Goal: Task Accomplishment & Management: Manage account settings

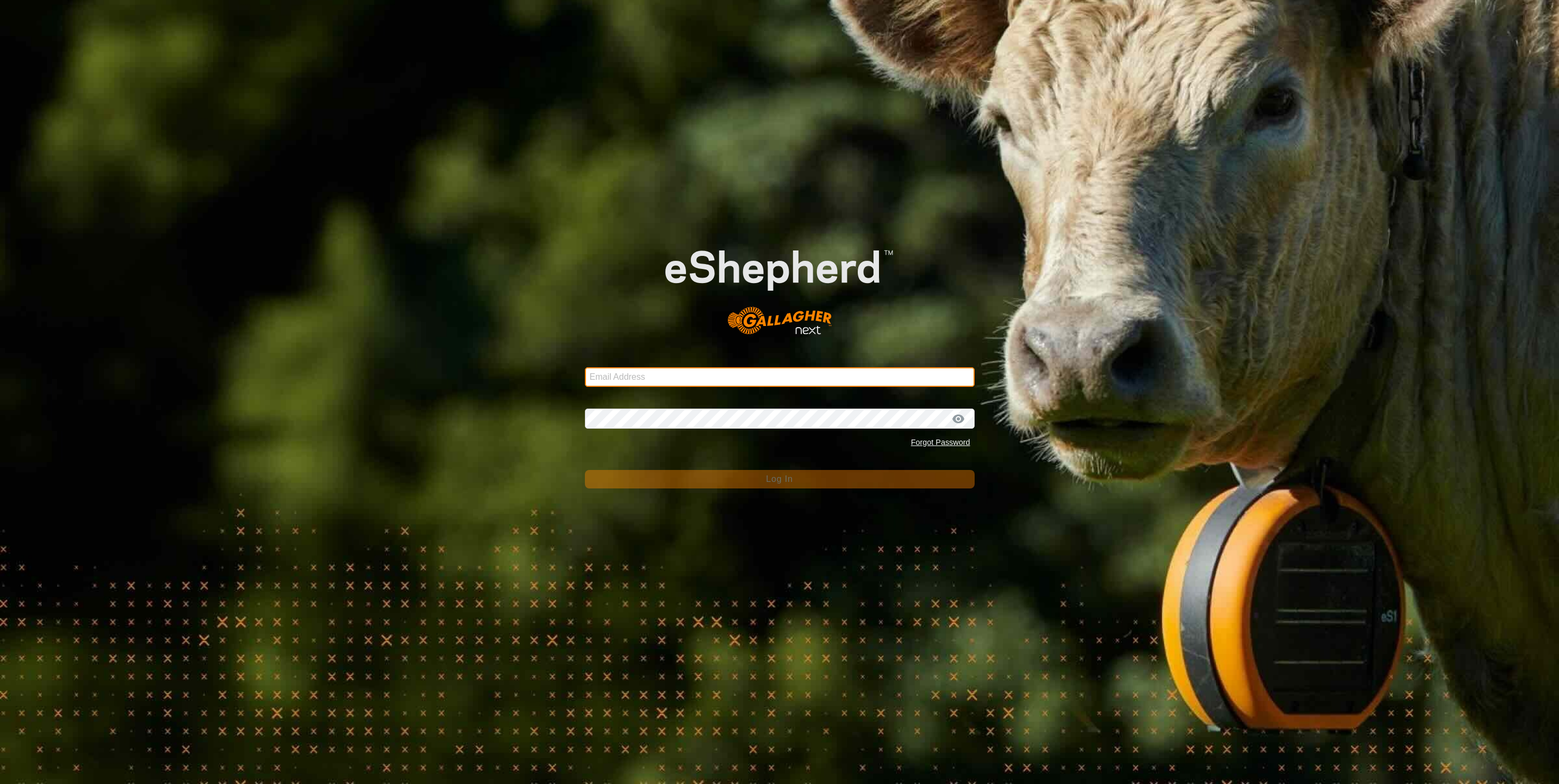
click at [623, 382] on input "Email Address" at bounding box center [780, 377] width 390 height 19
type input "[PERSON_NAME][EMAIL_ADDRESS][PERSON_NAME][DOMAIN_NAME]"
click at [729, 385] on input "[PERSON_NAME][EMAIL_ADDRESS][PERSON_NAME][DOMAIN_NAME]" at bounding box center [780, 377] width 390 height 19
click at [956, 423] on div at bounding box center [958, 419] width 16 height 11
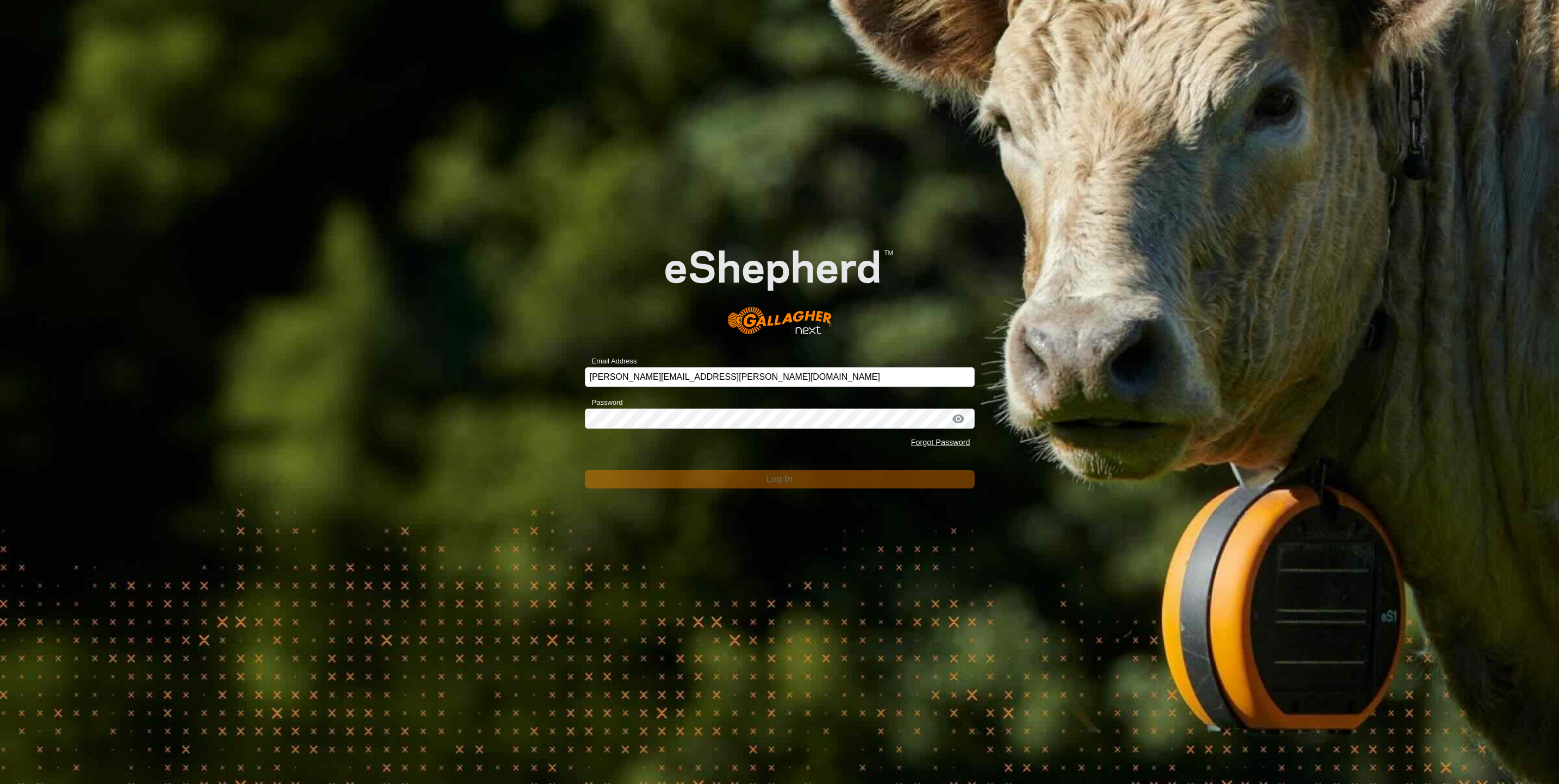
click at [956, 423] on div at bounding box center [958, 419] width 16 height 11
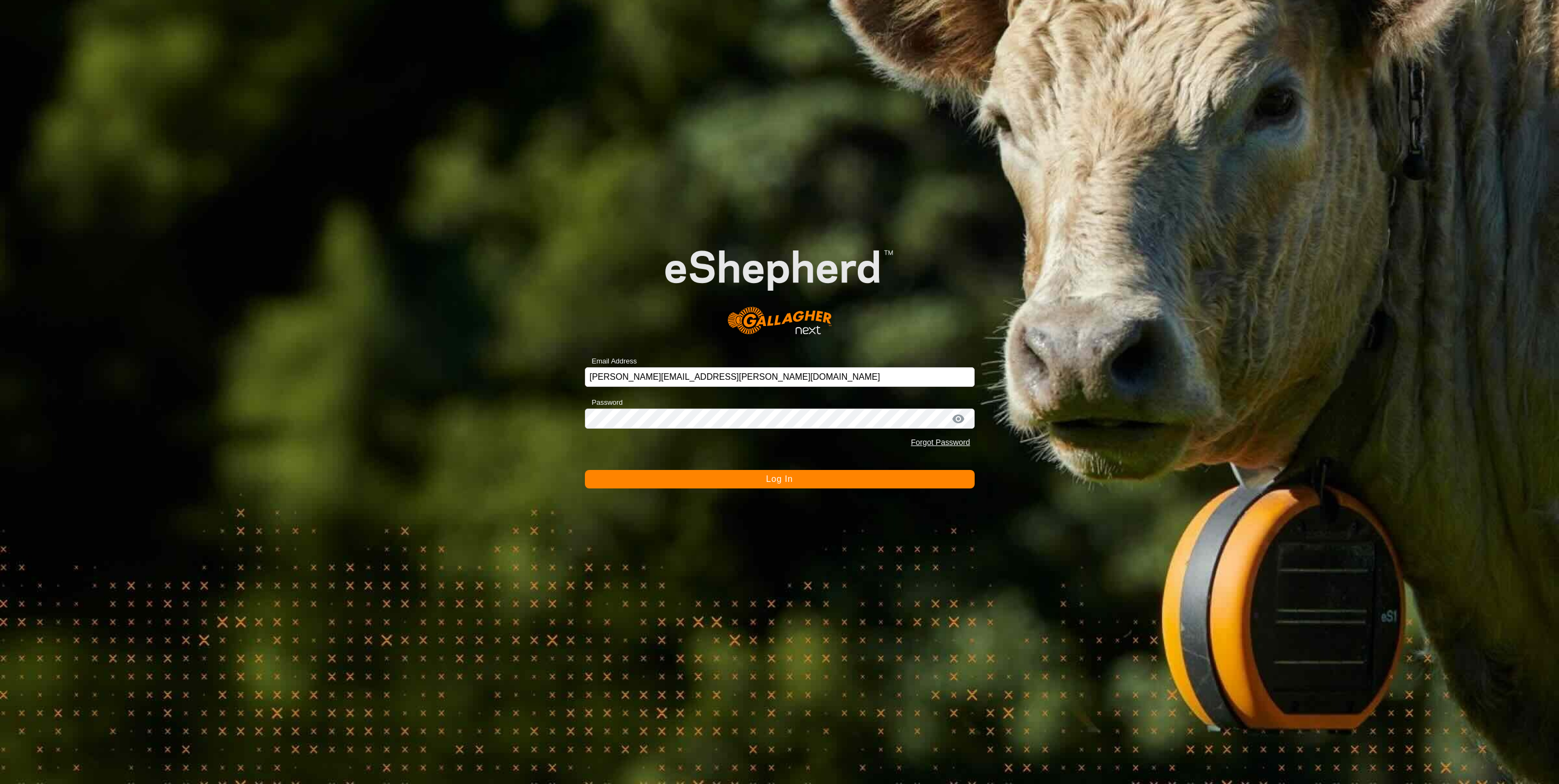
click at [776, 483] on span "Log In" at bounding box center [780, 479] width 27 height 9
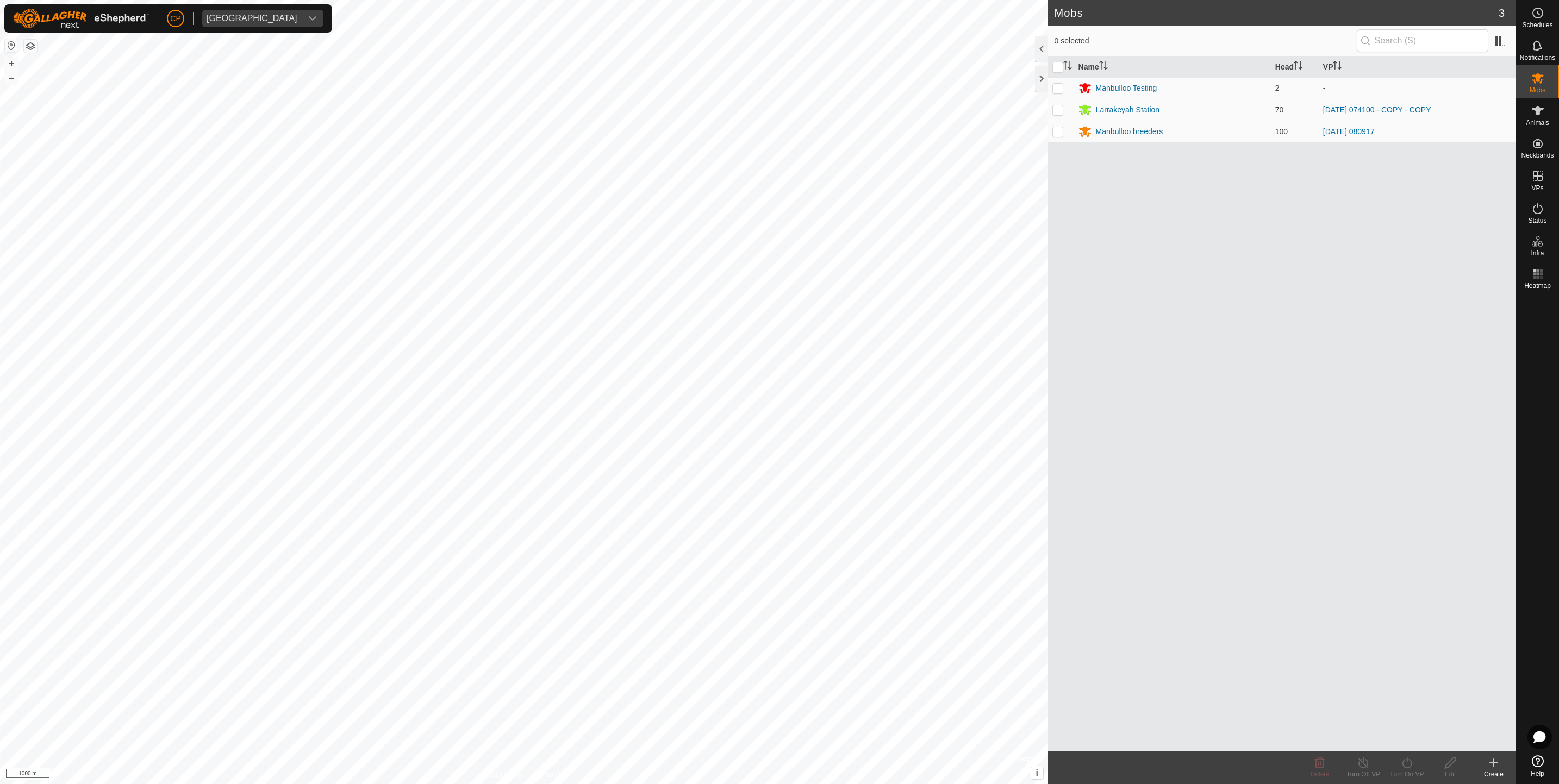
click at [27, 47] on button "button" at bounding box center [31, 47] width 13 height 13
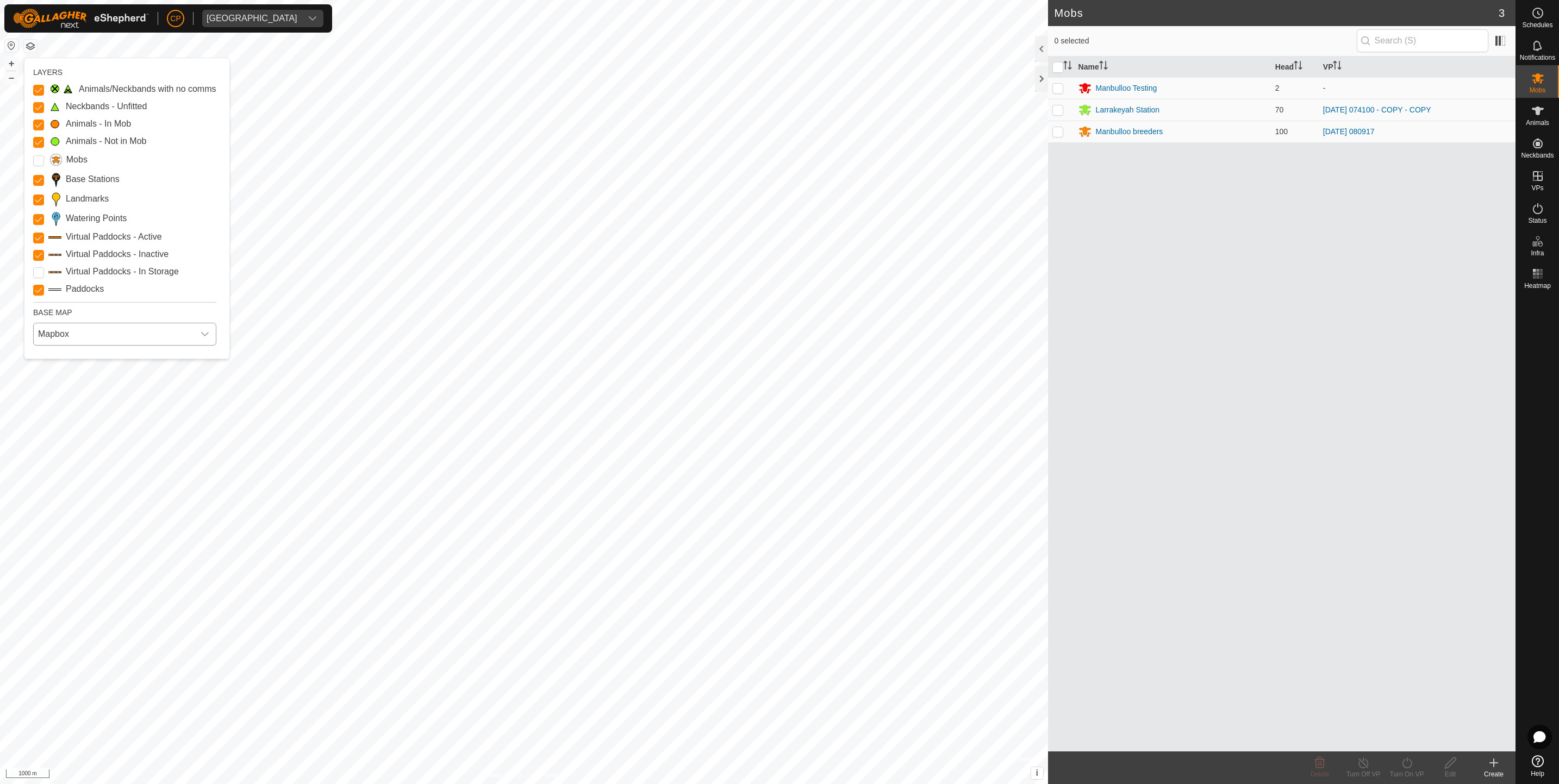
click at [80, 332] on span "Mapbox" at bounding box center [114, 334] width 160 height 22
click at [77, 384] on li "HERE" at bounding box center [126, 382] width 185 height 22
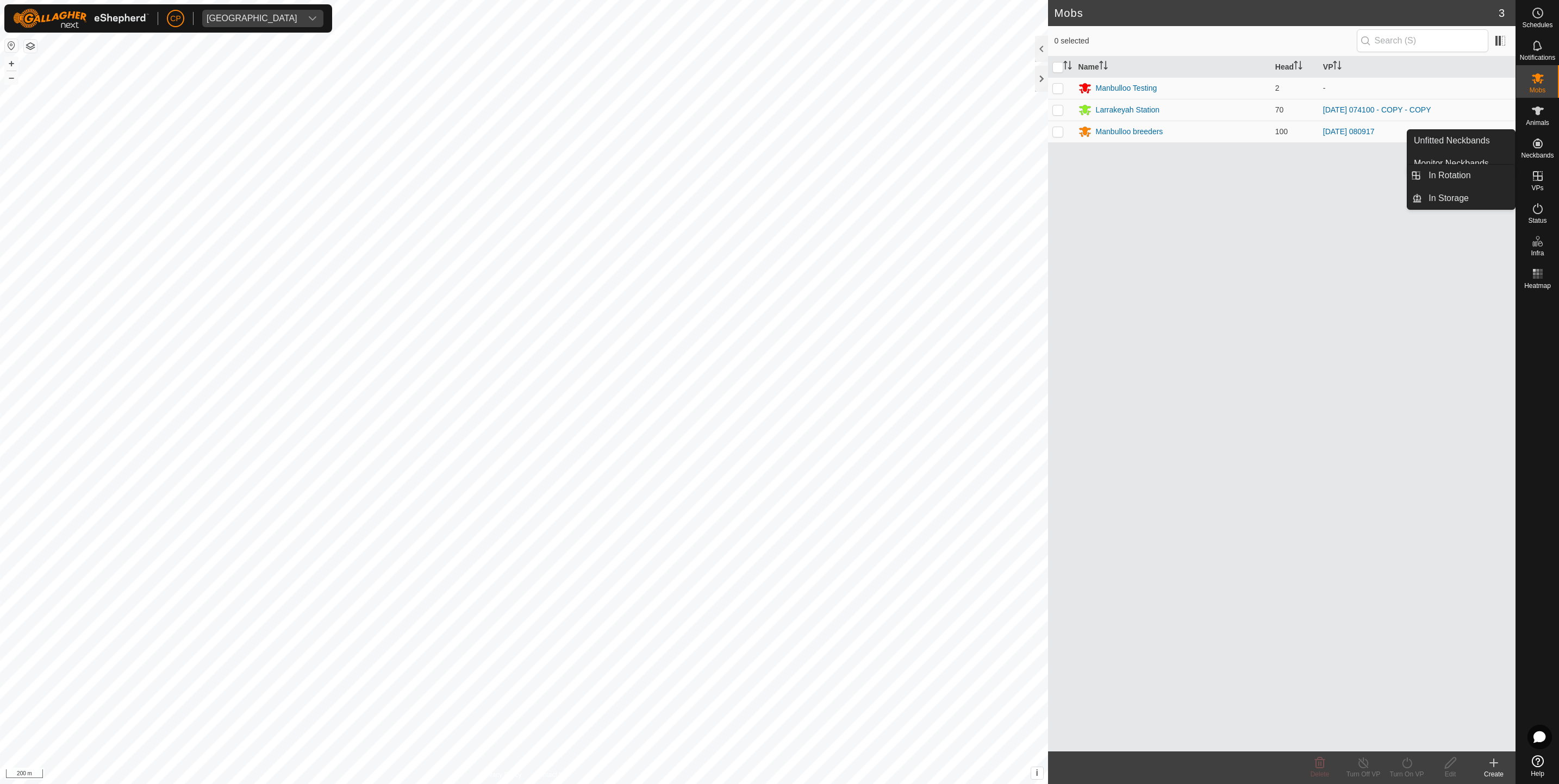
click at [1546, 181] on es-virtualpaddocks-svg-icon at bounding box center [1538, 176] width 19 height 18
click at [1476, 173] on link "In Rotation" at bounding box center [1469, 175] width 93 height 22
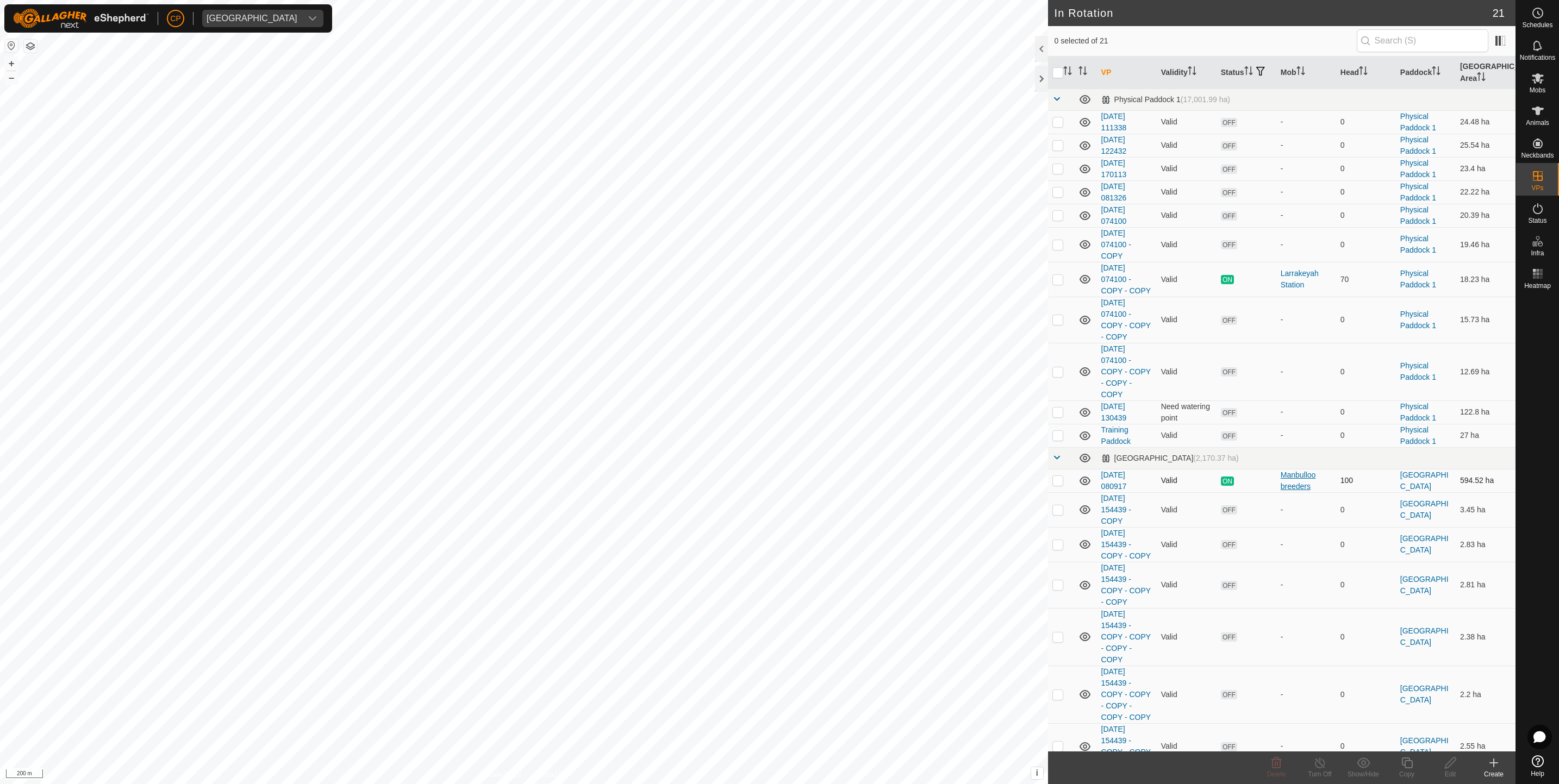
click at [1297, 473] on div "Manbulloo breeders" at bounding box center [1306, 481] width 51 height 23
checkbox input "true"
click at [1405, 769] on div "Copy" at bounding box center [1407, 774] width 44 height 10
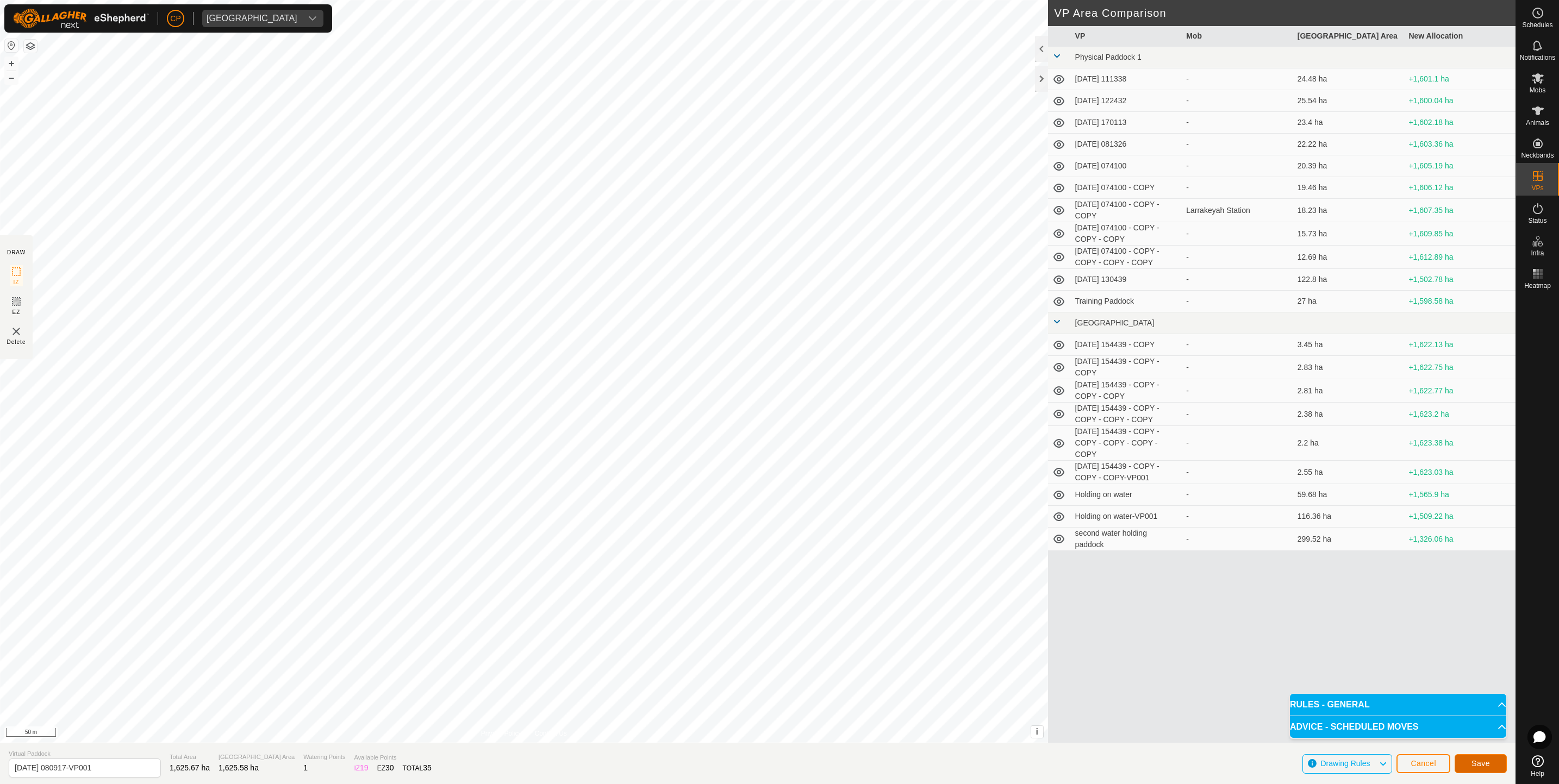
click at [1472, 760] on span "Save" at bounding box center [1480, 763] width 19 height 8
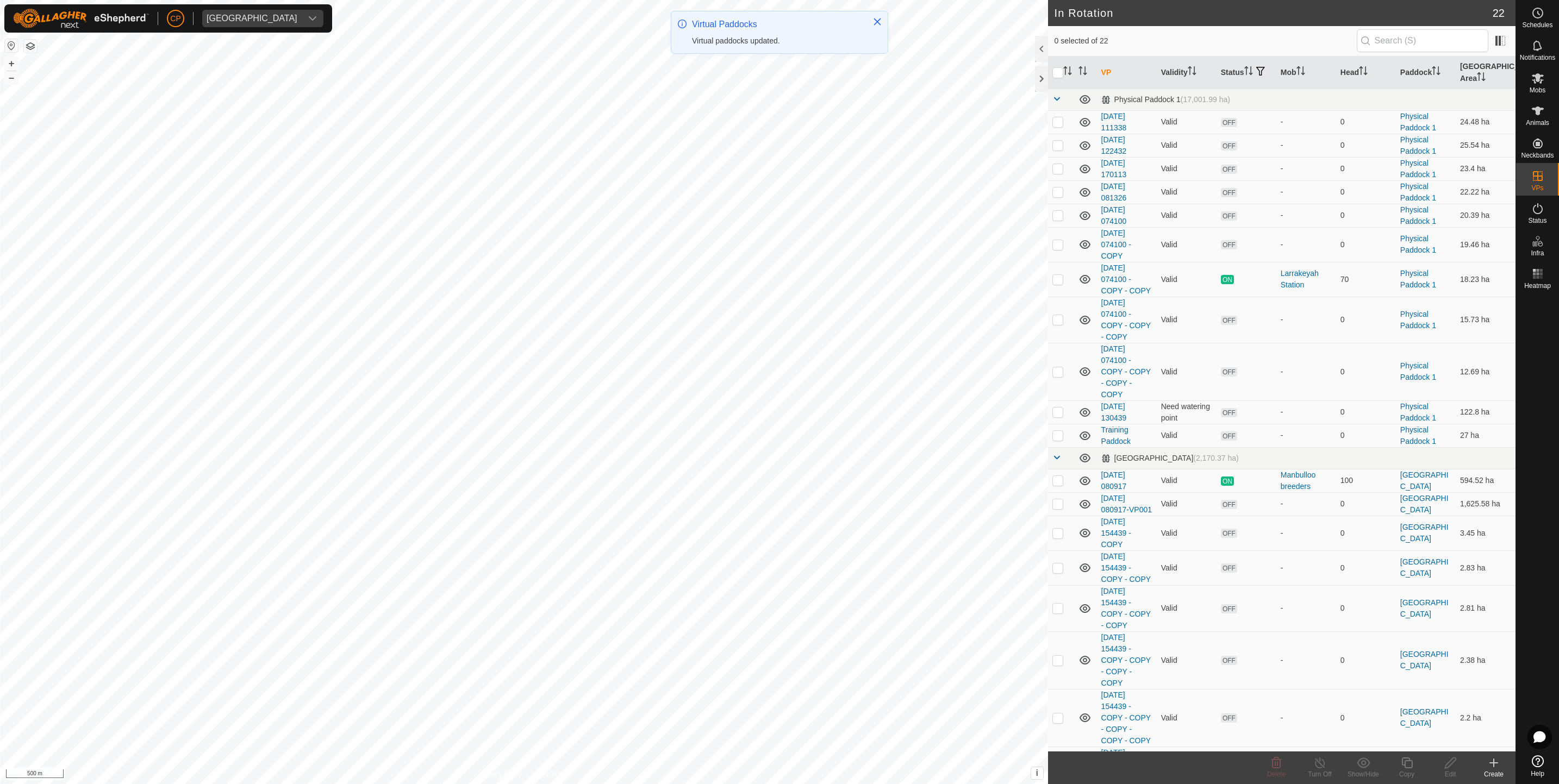
click at [590, 783] on html "CP [GEOGRAPHIC_DATA] Schedules Notifications Mobs Animals Neckbands VPs Status …" at bounding box center [780, 392] width 1559 height 784
click at [1541, 87] on span "Mobs" at bounding box center [1537, 90] width 16 height 7
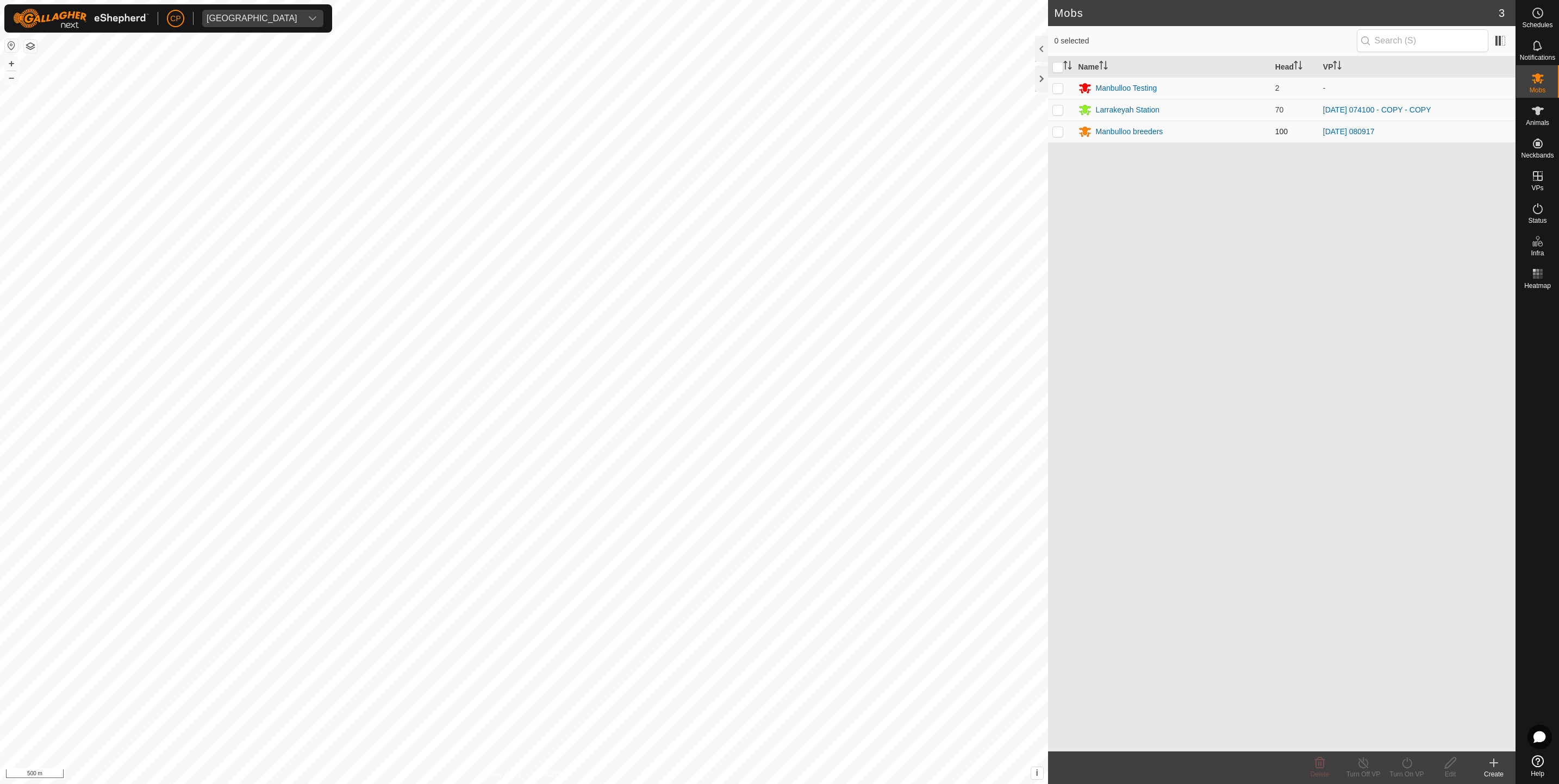
click at [1060, 131] on p-checkbox at bounding box center [1058, 131] width 11 height 8
checkbox input "true"
click at [1403, 768] on icon at bounding box center [1407, 763] width 13 height 13
click at [1400, 740] on link "Now" at bounding box center [1439, 739] width 108 height 22
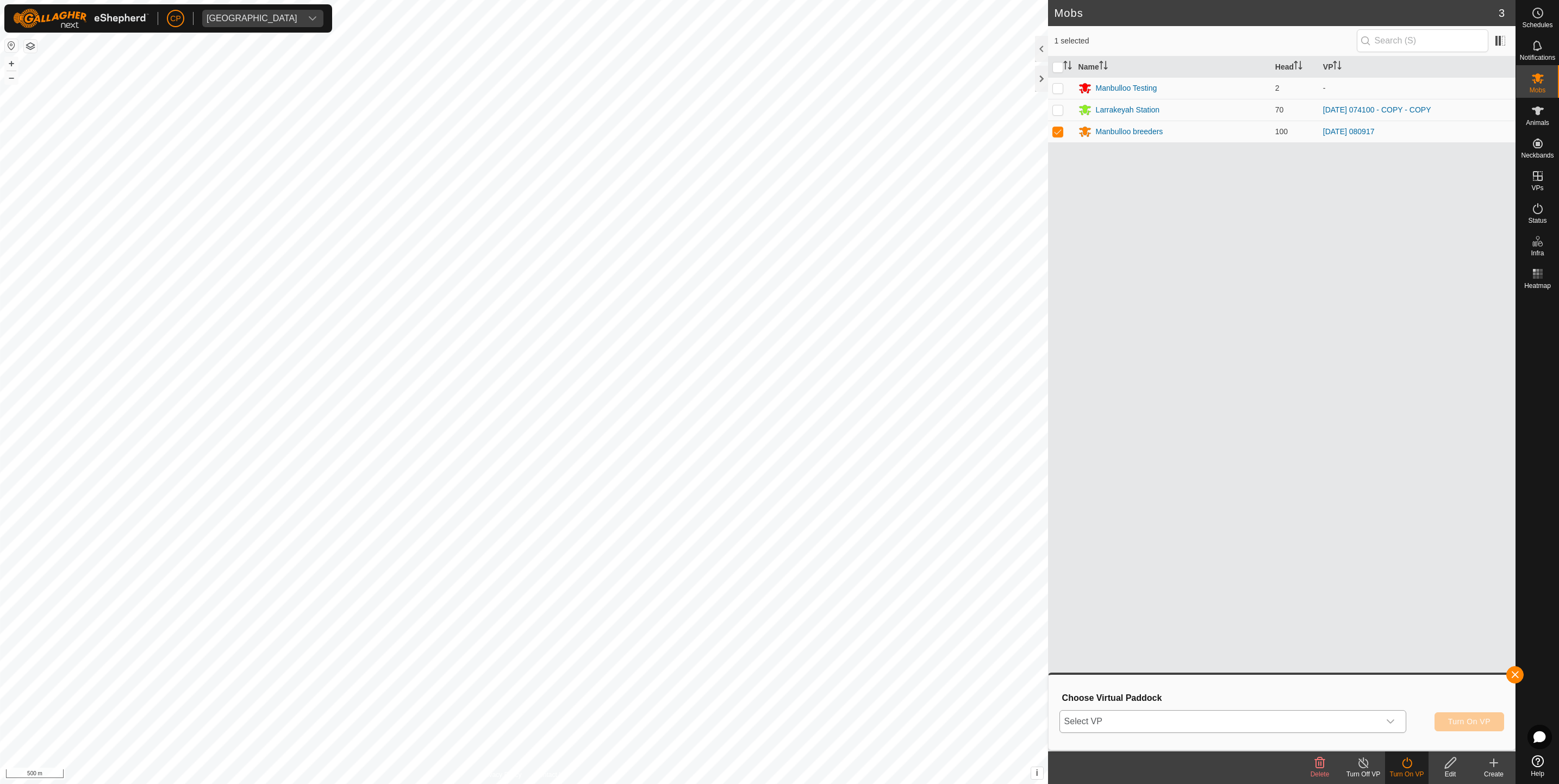
click at [1388, 721] on icon "dropdown trigger" at bounding box center [1390, 721] width 8 height 4
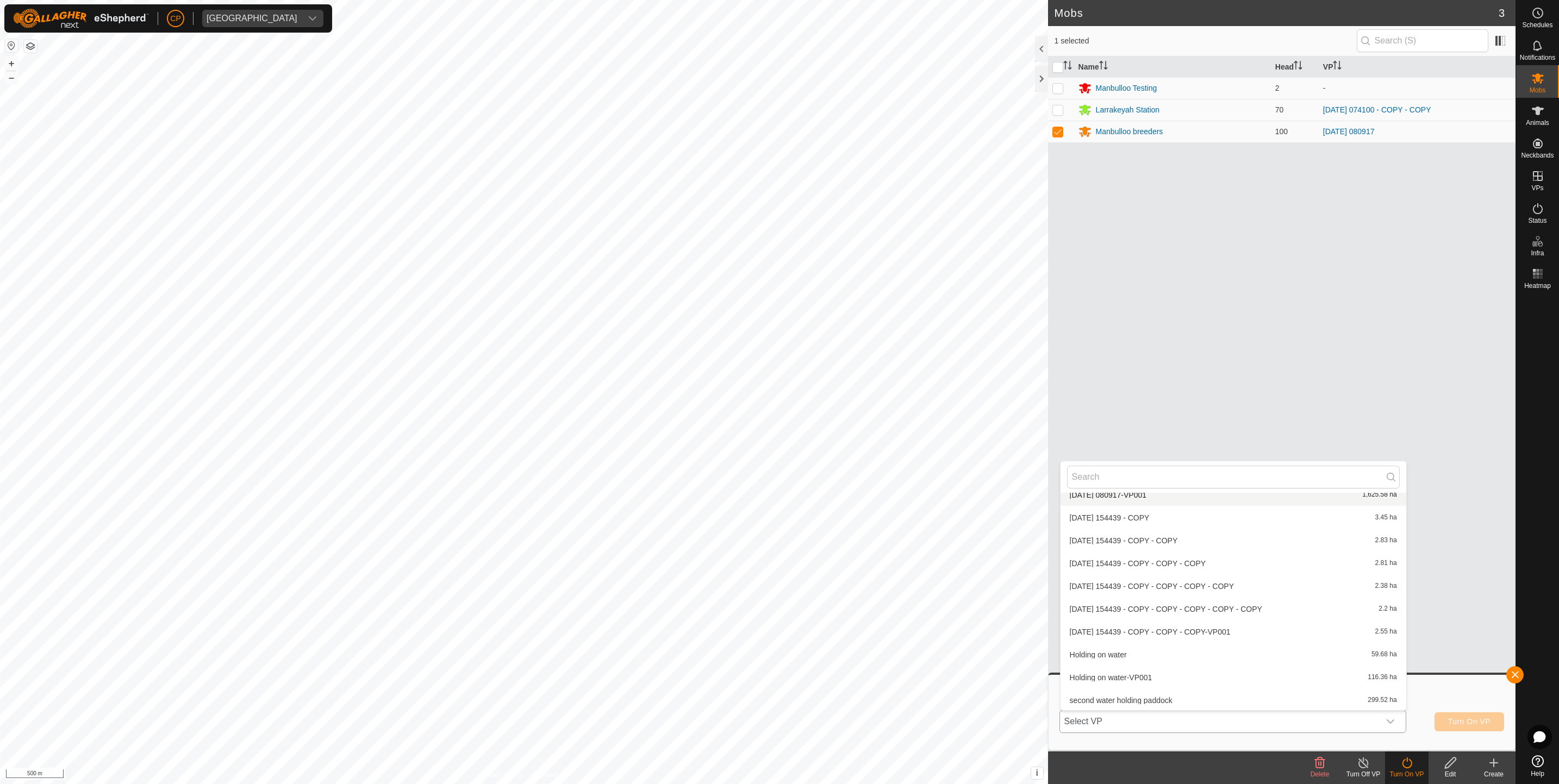
scroll to position [323, 0]
click at [1126, 509] on li "[DATE] 080917-VP001 1,625.58 ha" at bounding box center [1233, 505] width 346 height 22
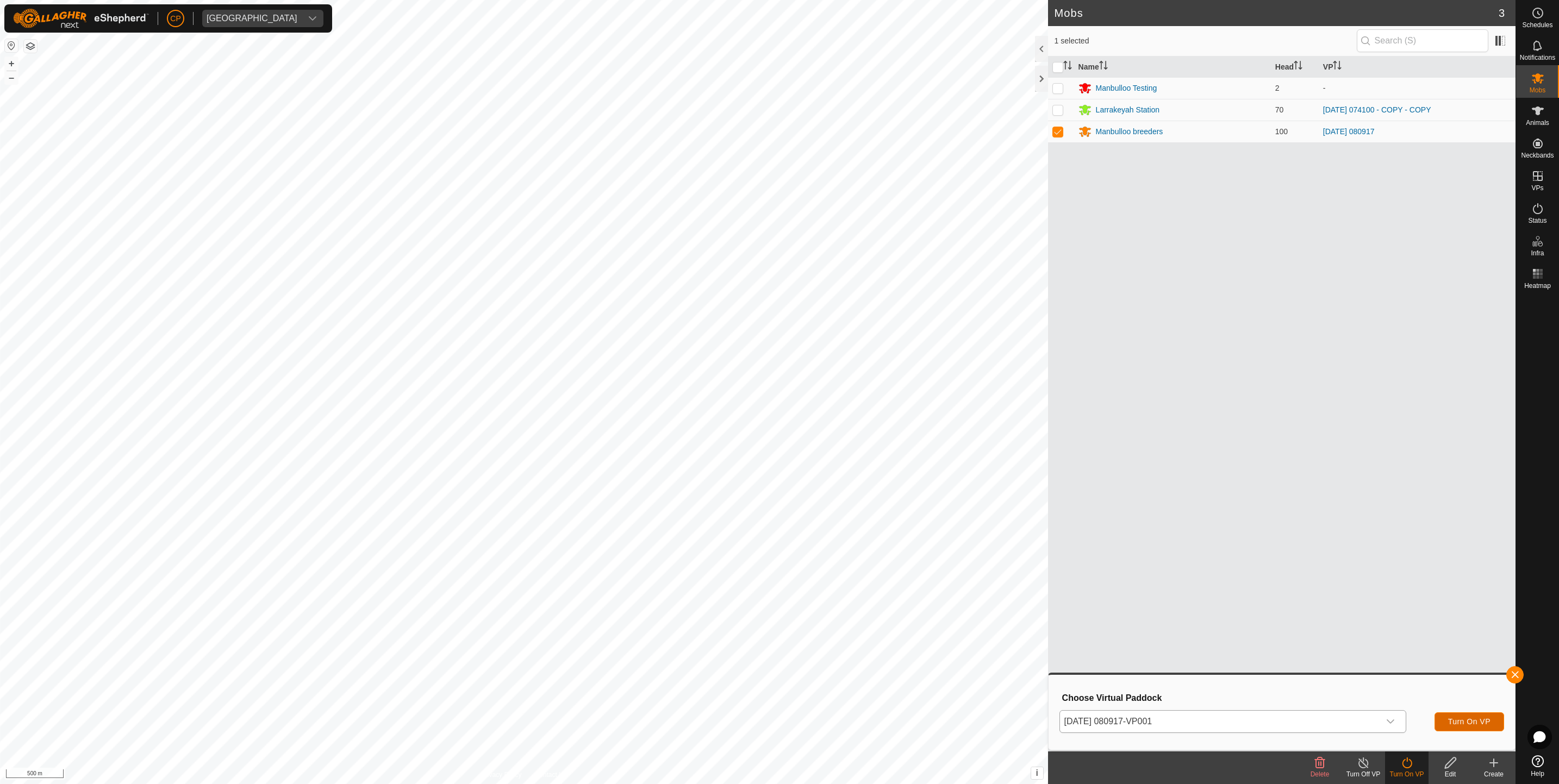
click at [1462, 719] on span "Turn On VP" at bounding box center [1469, 722] width 42 height 8
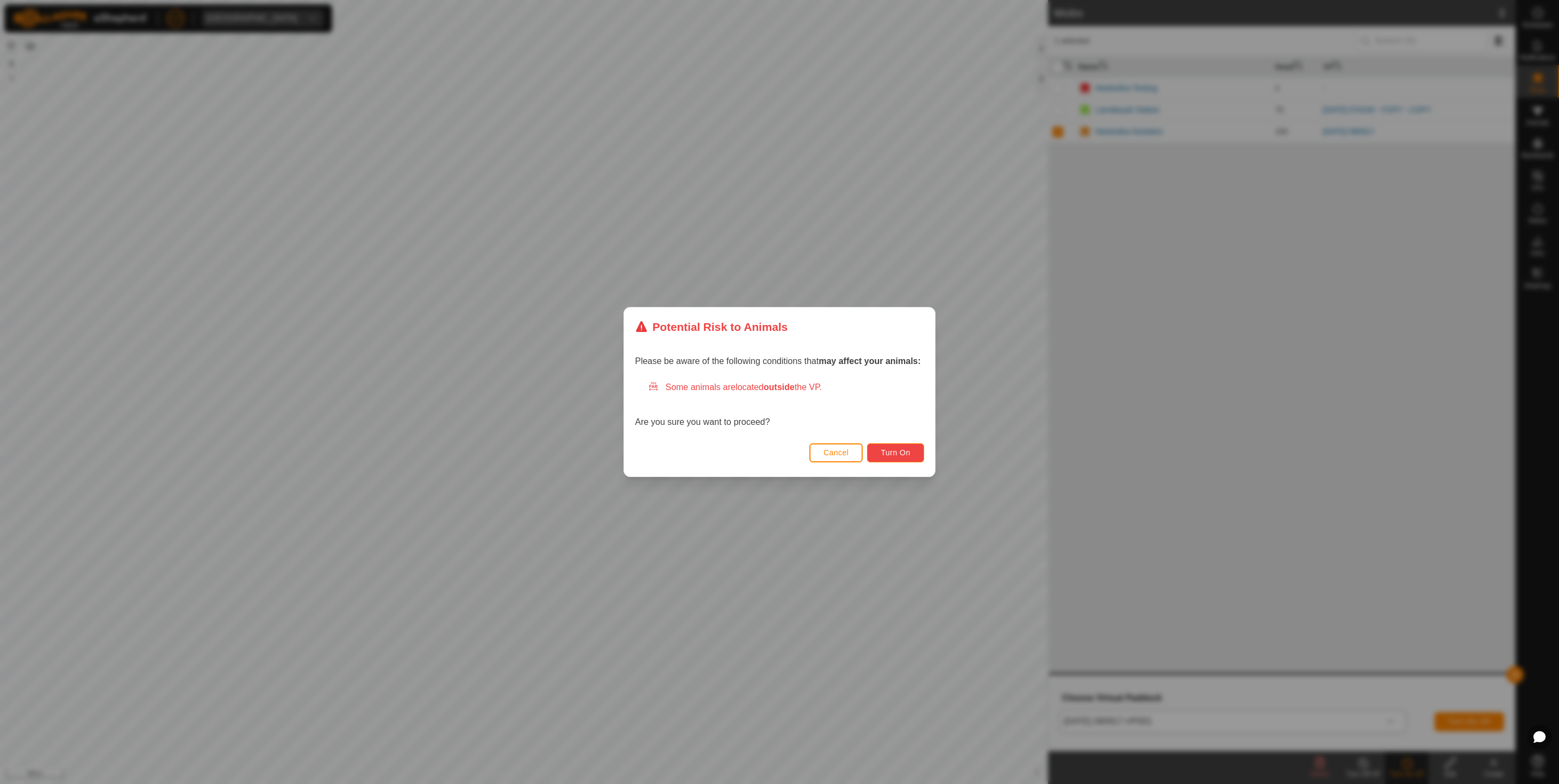
click at [886, 448] on span "Turn On" at bounding box center [895, 452] width 30 height 8
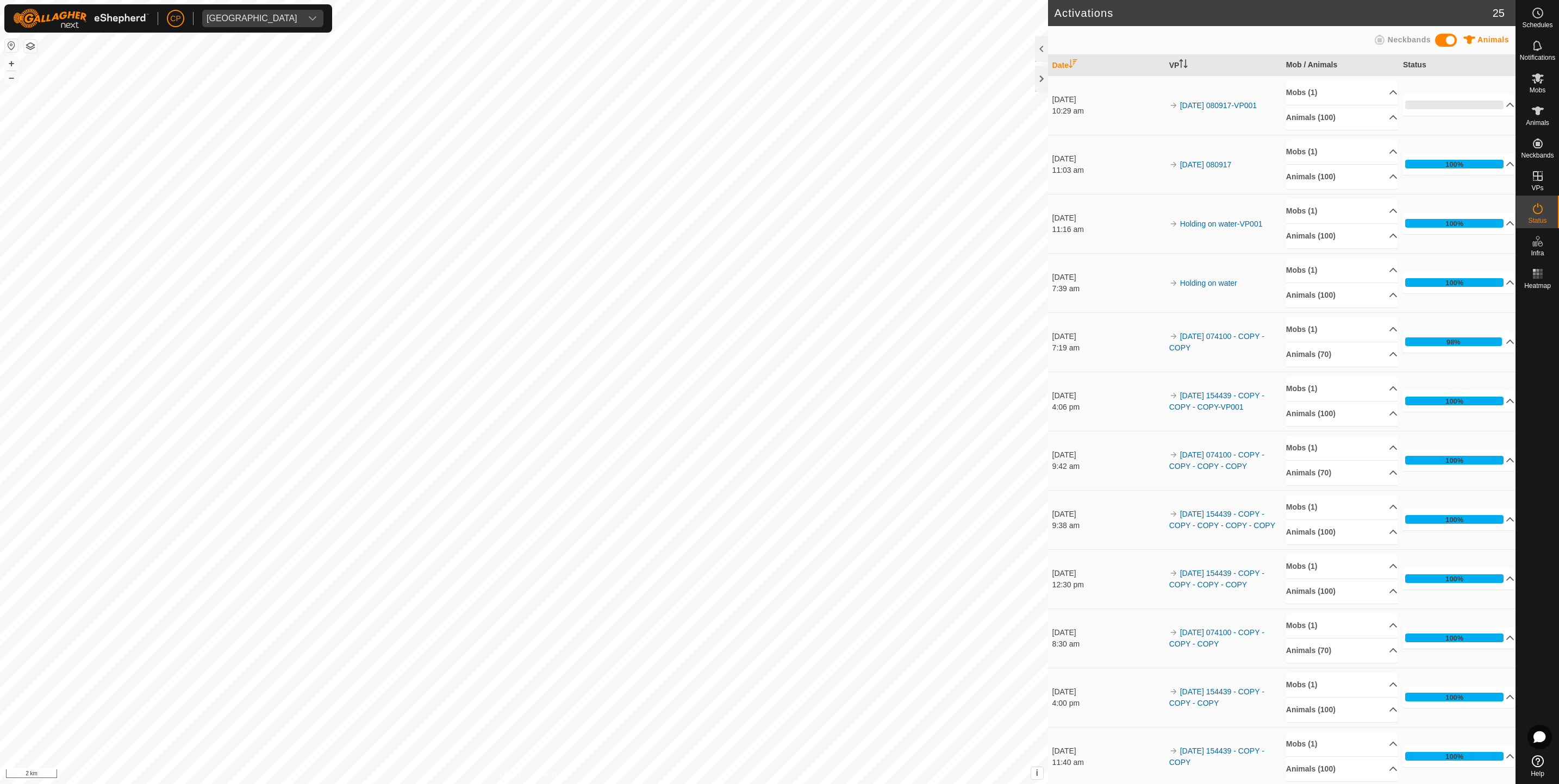
click at [1163, 326] on div "Activations 25 Animals Neckbands Date VP Mob / Animals Status [DATE] 10:29 am 2…" at bounding box center [758, 392] width 1515 height 784
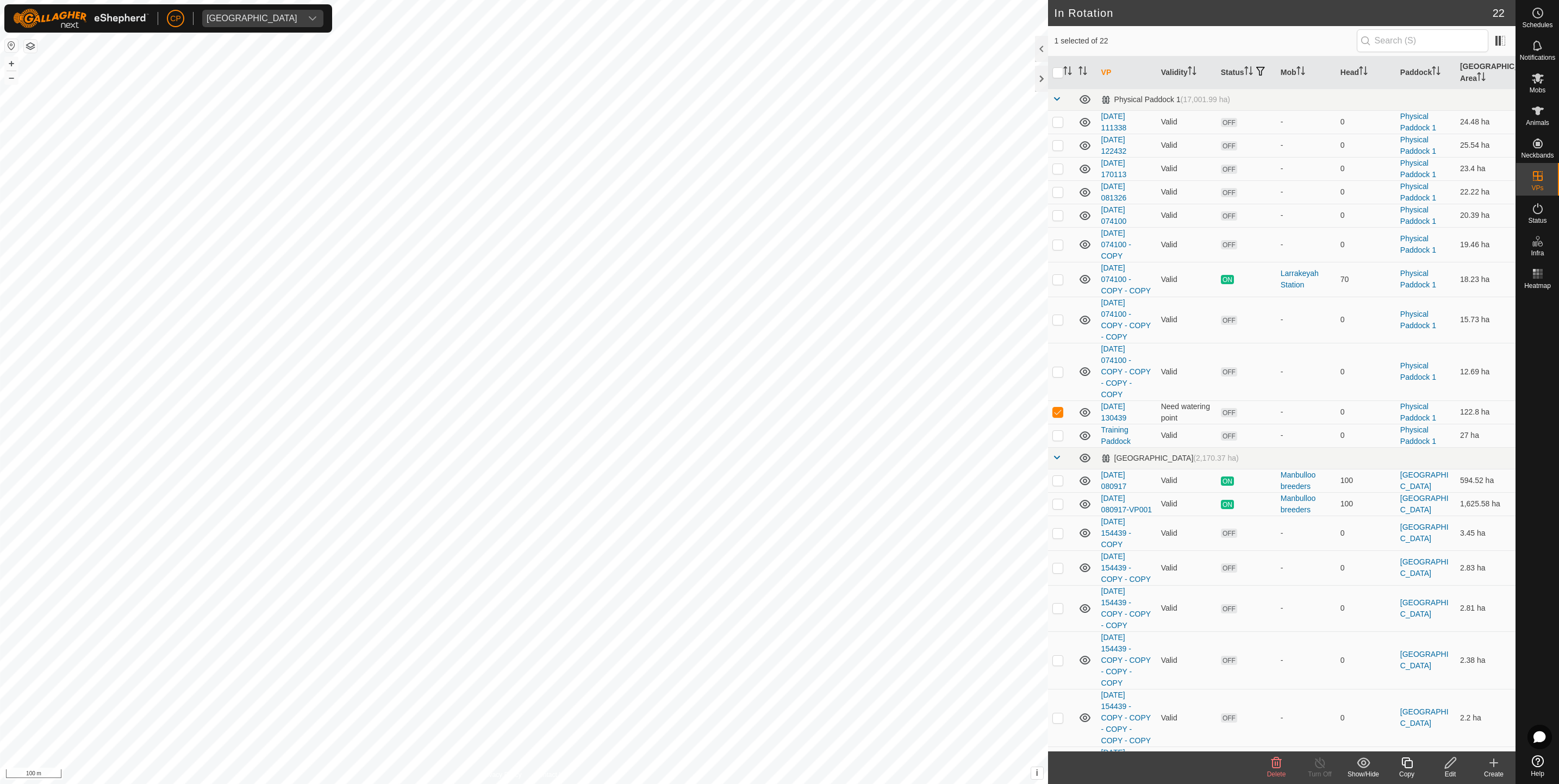
checkbox input "true"
checkbox input "false"
checkbox input "true"
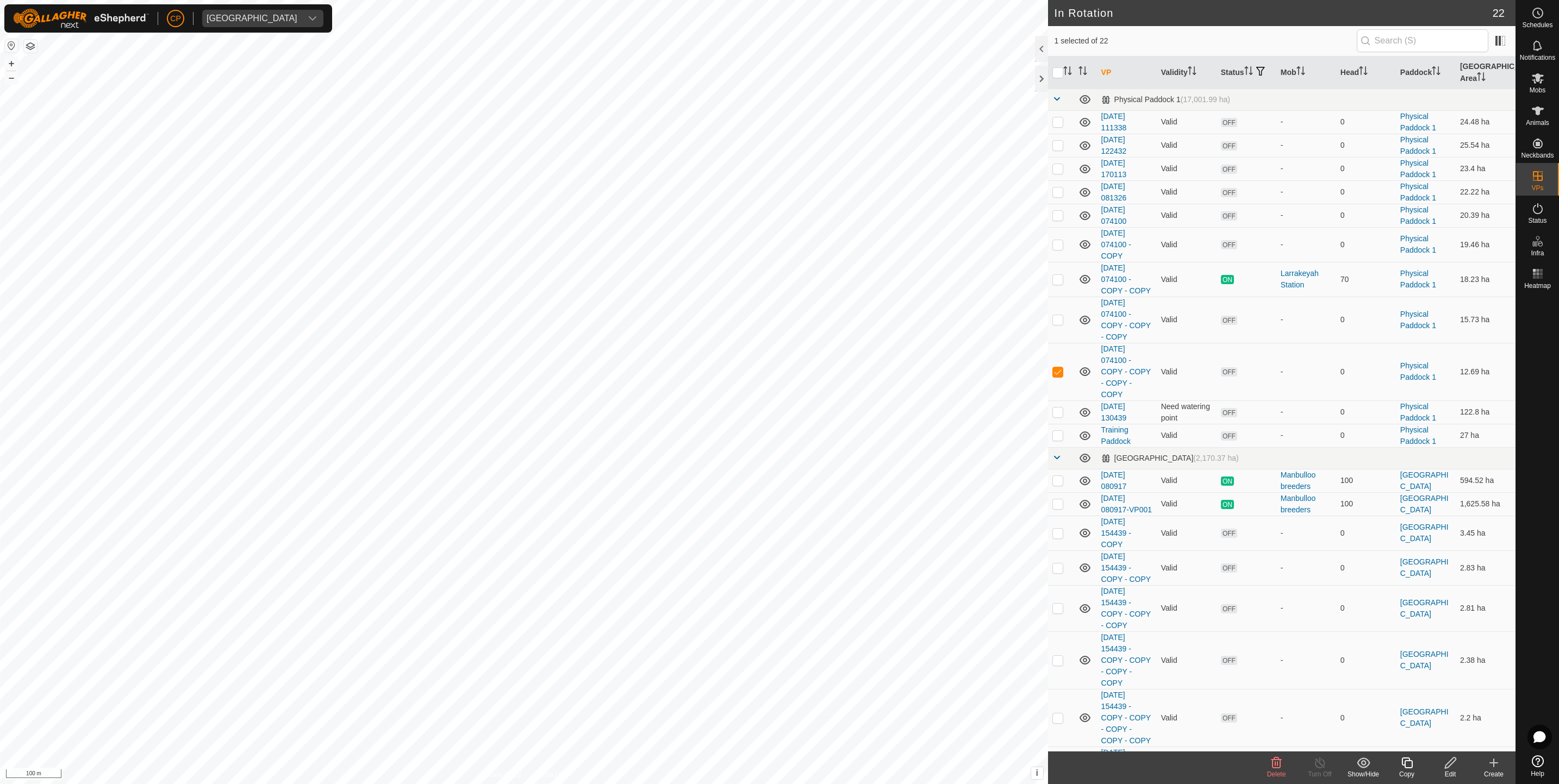
checkbox input "true"
checkbox input "false"
checkbox input "true"
checkbox input "false"
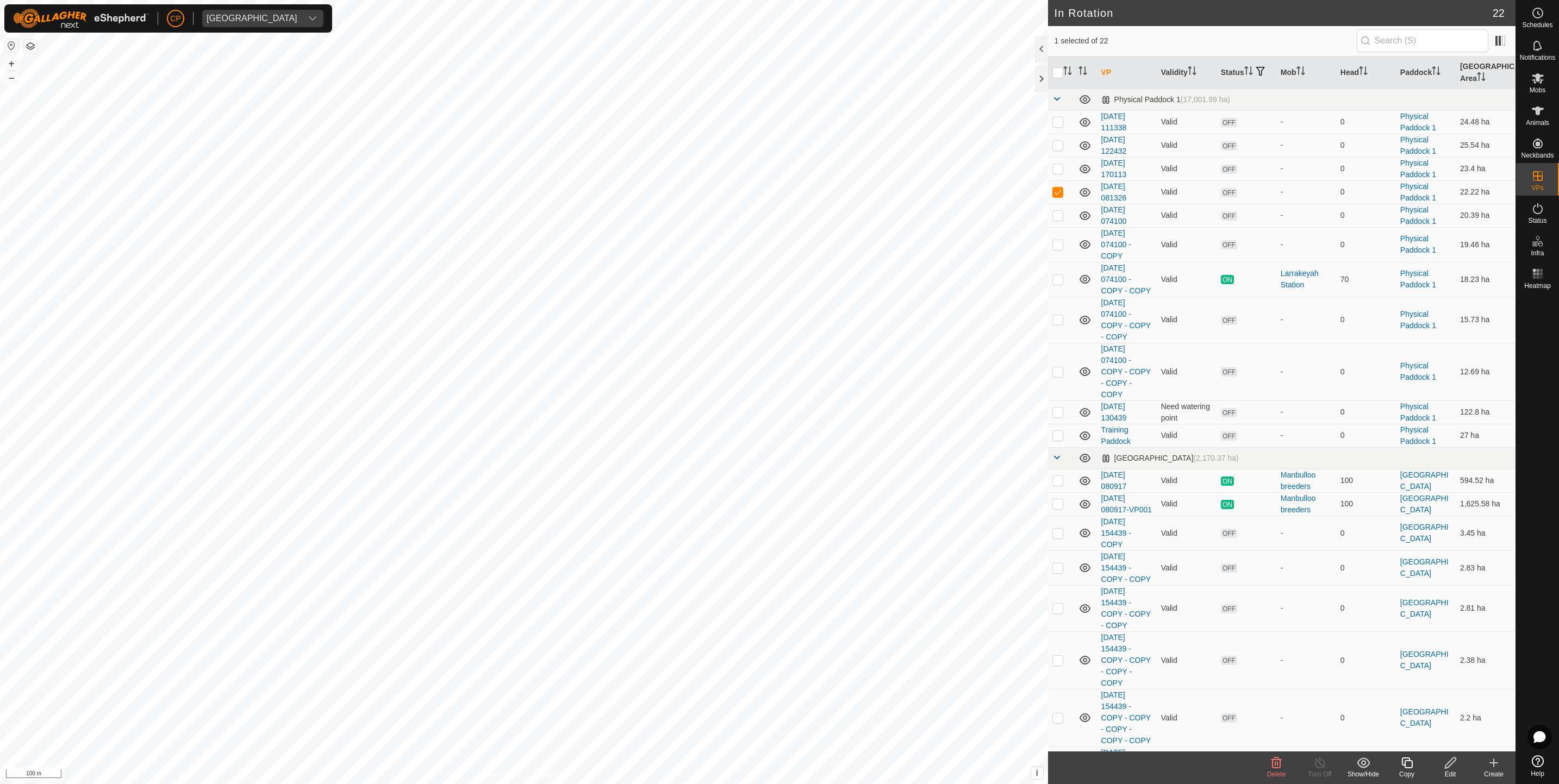
checkbox input "true"
click at [1546, 78] on es-mob-svg-icon at bounding box center [1538, 78] width 19 height 18
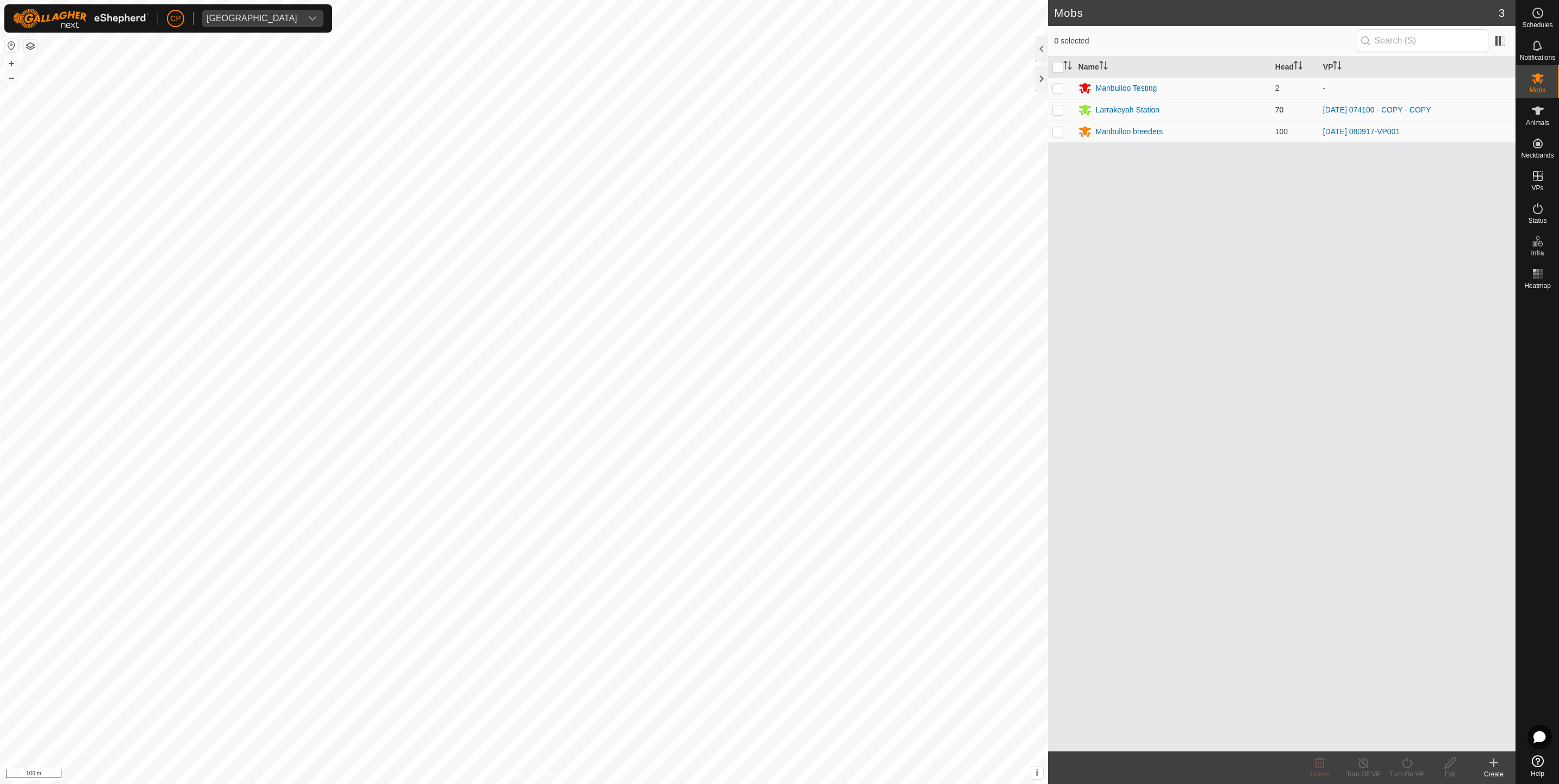
click at [1055, 108] on p-checkbox at bounding box center [1058, 109] width 11 height 8
checkbox input "true"
click at [1407, 755] on div "Turn On VP" at bounding box center [1407, 768] width 44 height 33
click at [1402, 742] on link "Now" at bounding box center [1439, 739] width 108 height 22
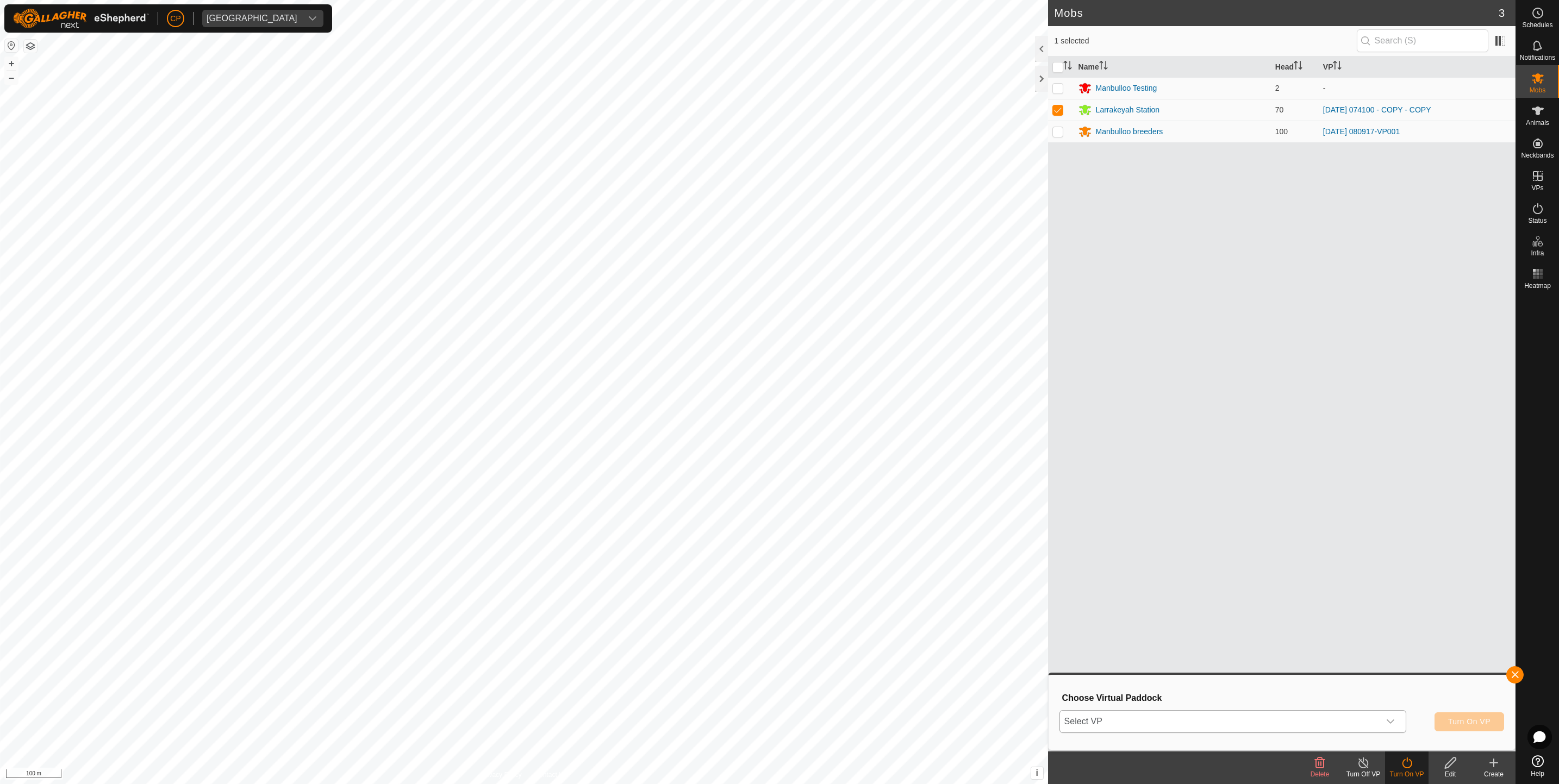
click at [1216, 725] on span "Select VP" at bounding box center [1219, 722] width 320 height 22
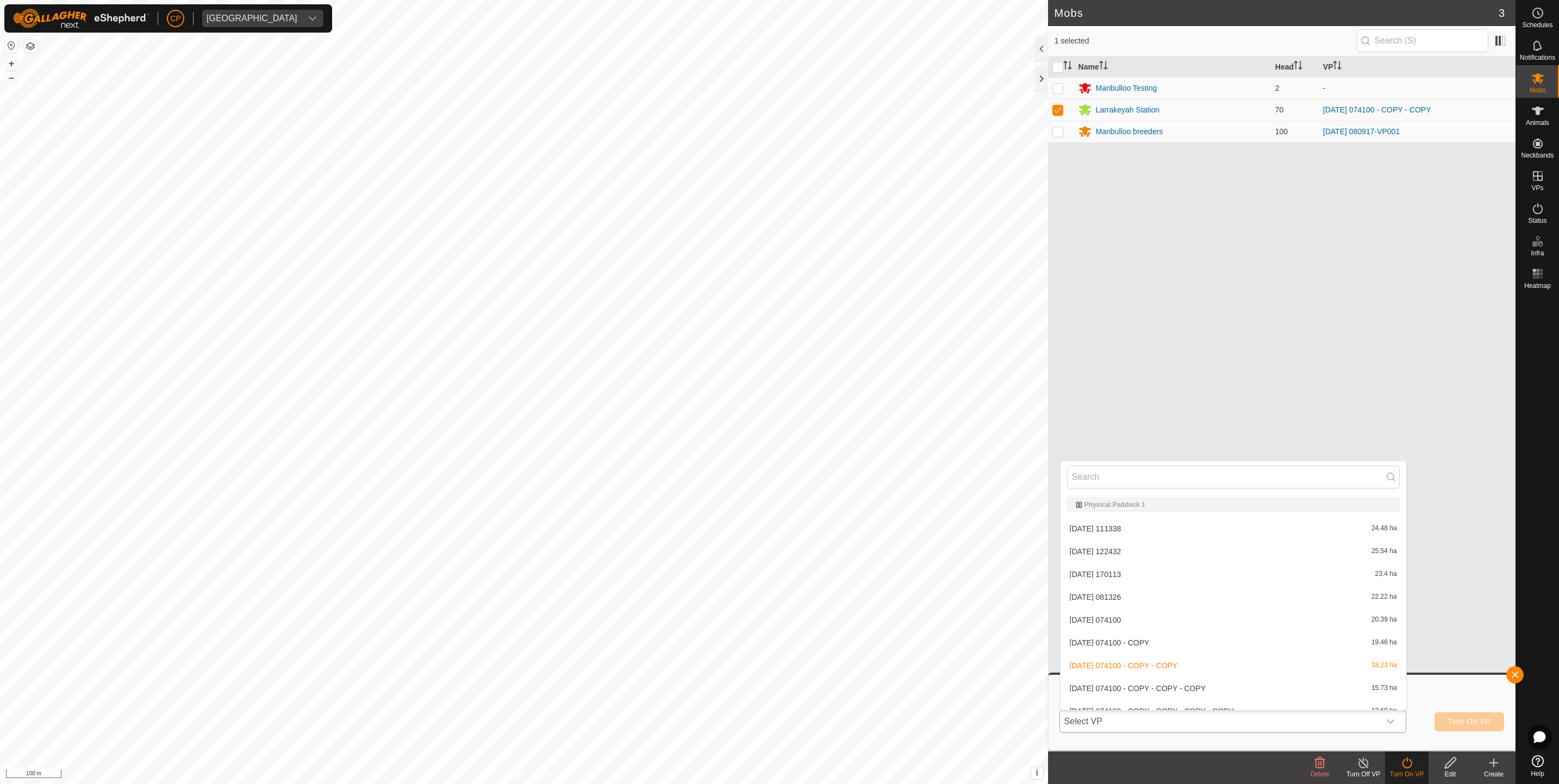
click at [1157, 533] on li "[DATE] 111338 24.48 ha" at bounding box center [1233, 529] width 346 height 22
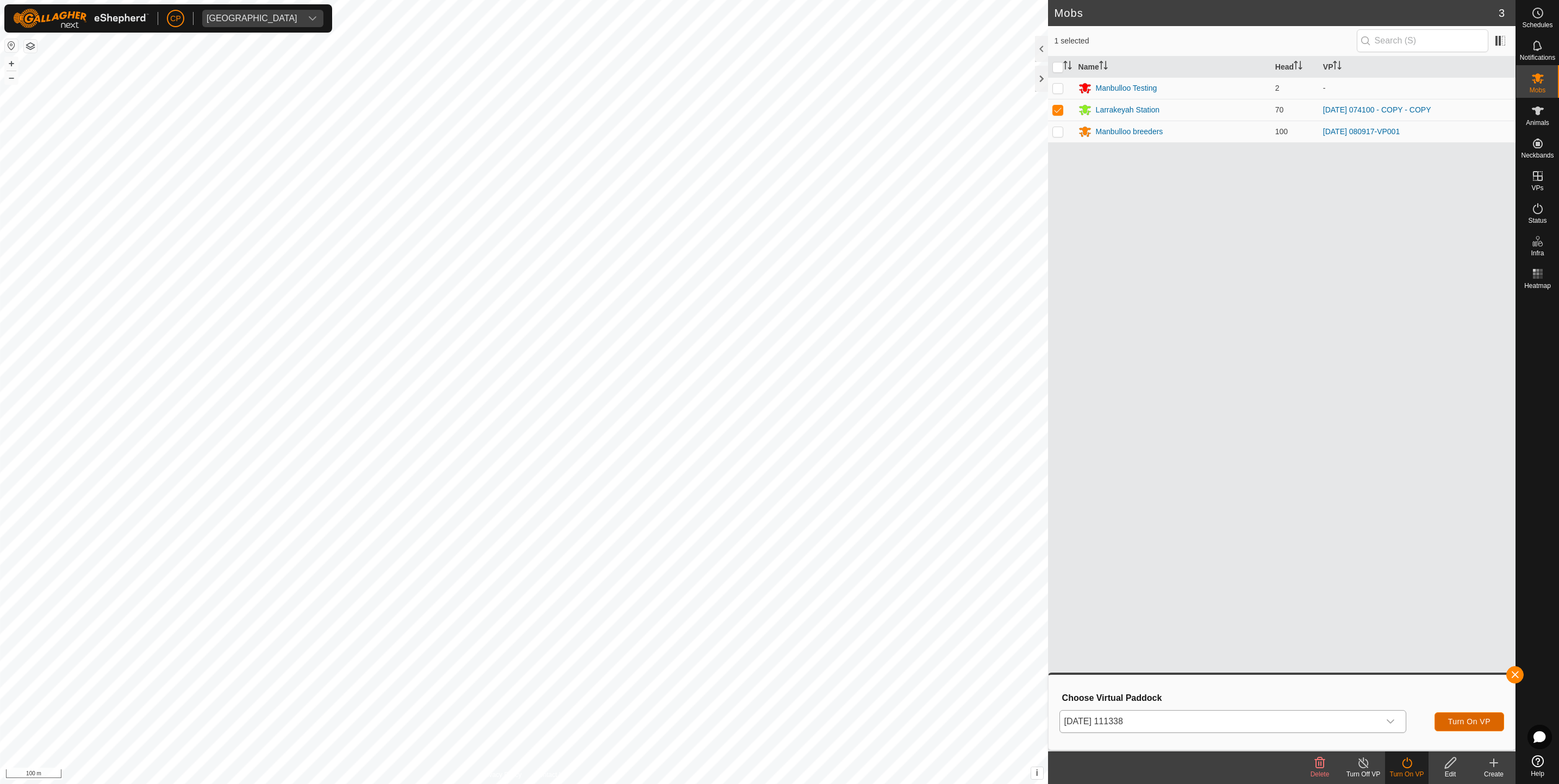
click at [1459, 717] on span "Turn On VP" at bounding box center [1469, 722] width 42 height 8
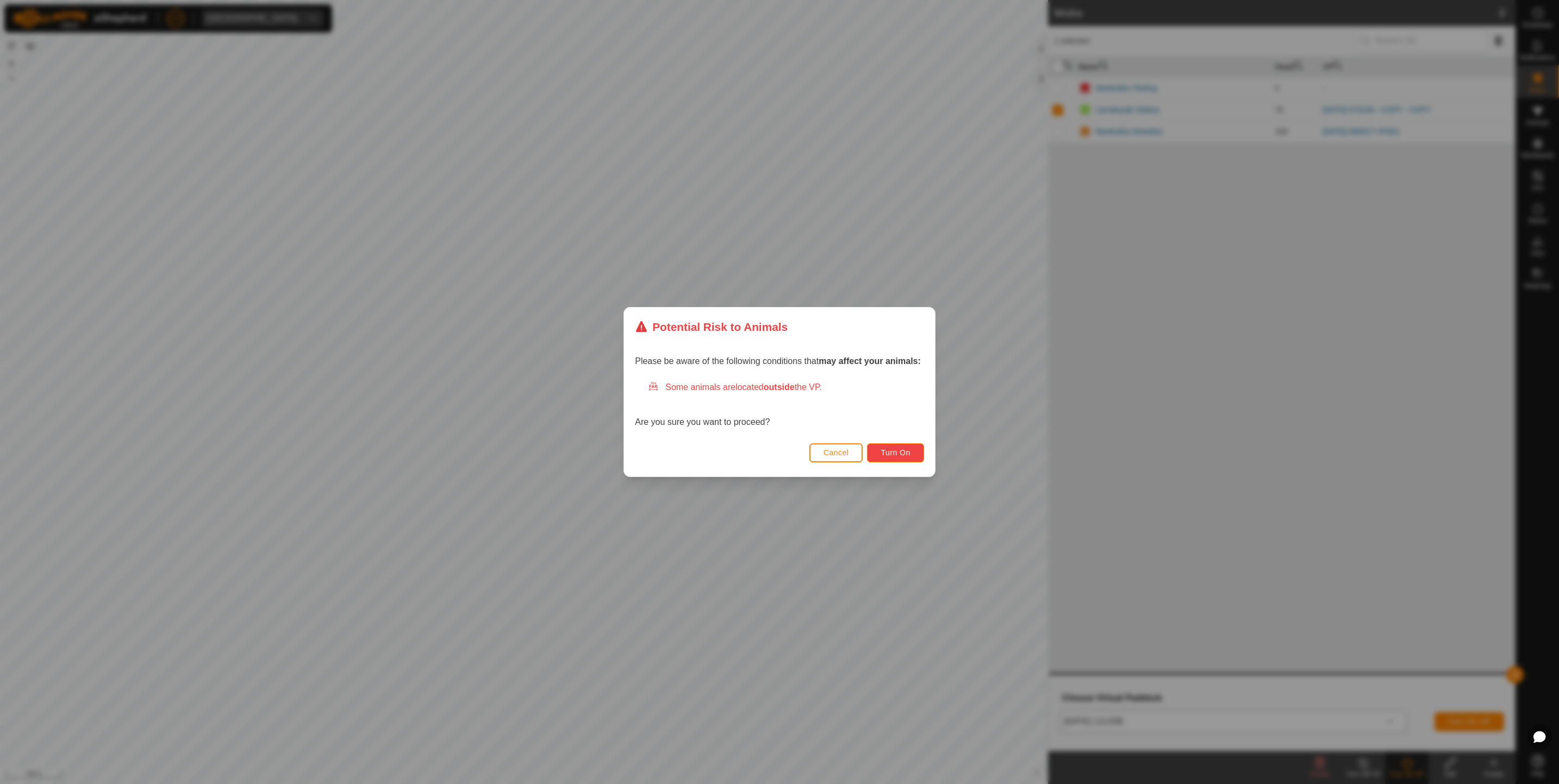
click at [885, 450] on span "Turn On" at bounding box center [895, 452] width 30 height 8
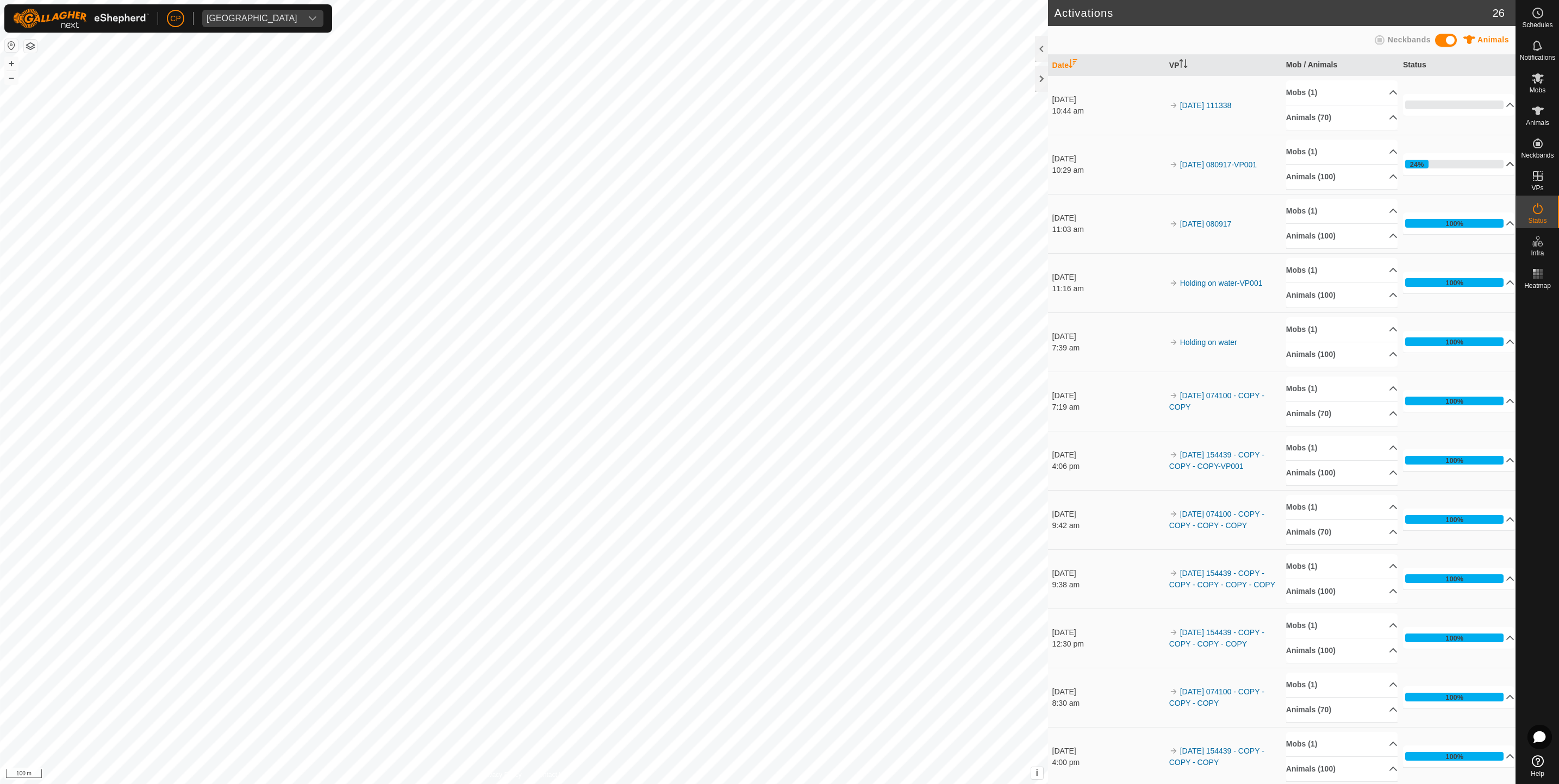
click at [1487, 168] on p-accordion-header "24%" at bounding box center [1459, 164] width 112 height 22
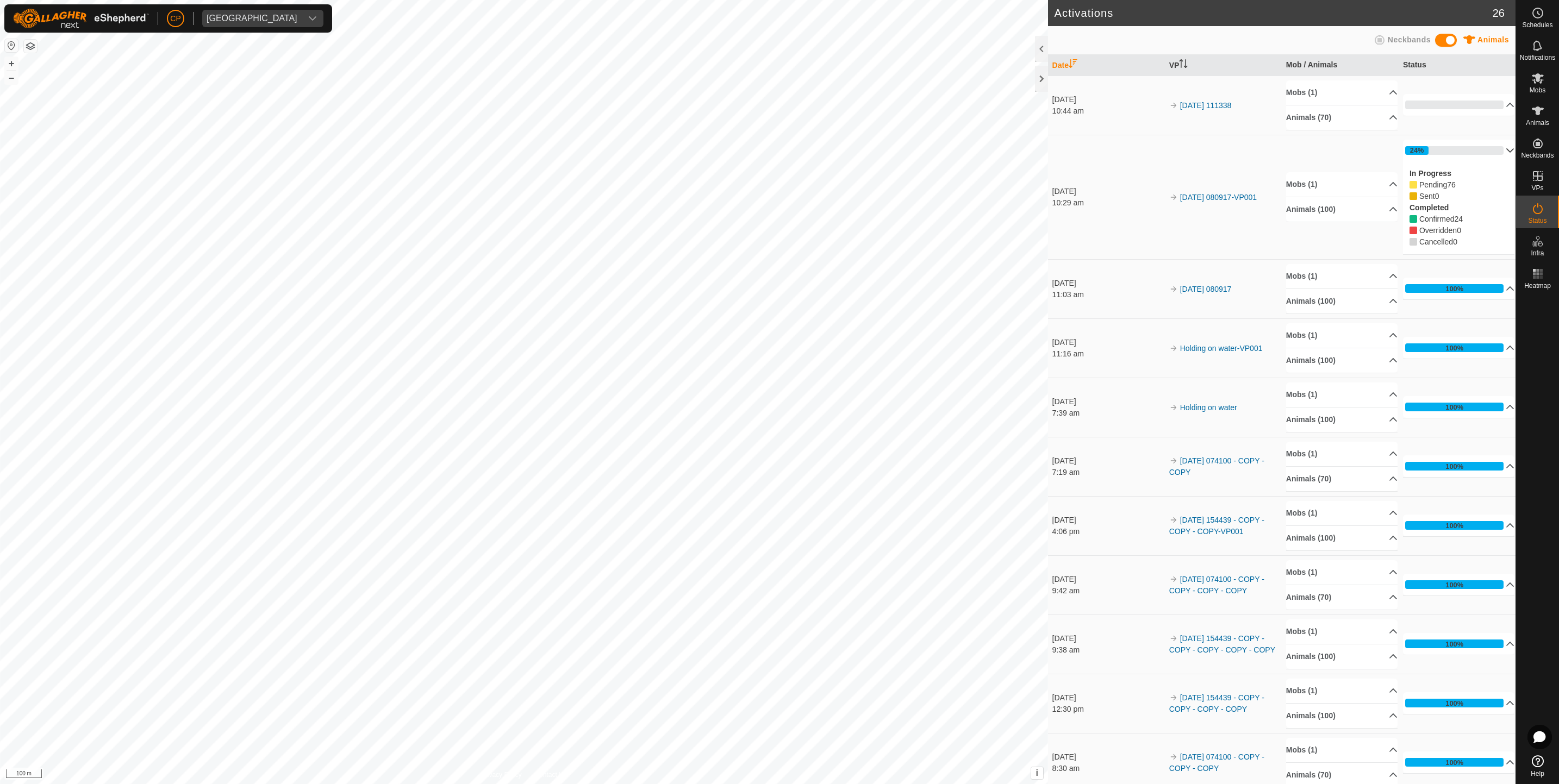
click at [1487, 168] on div "In Progress Pending 76 Sent 0 Completed Confirmed 24 Overridden 0 Cancelled 0" at bounding box center [1459, 208] width 112 height 93
click at [1507, 152] on icon at bounding box center [1511, 150] width 8 height 4
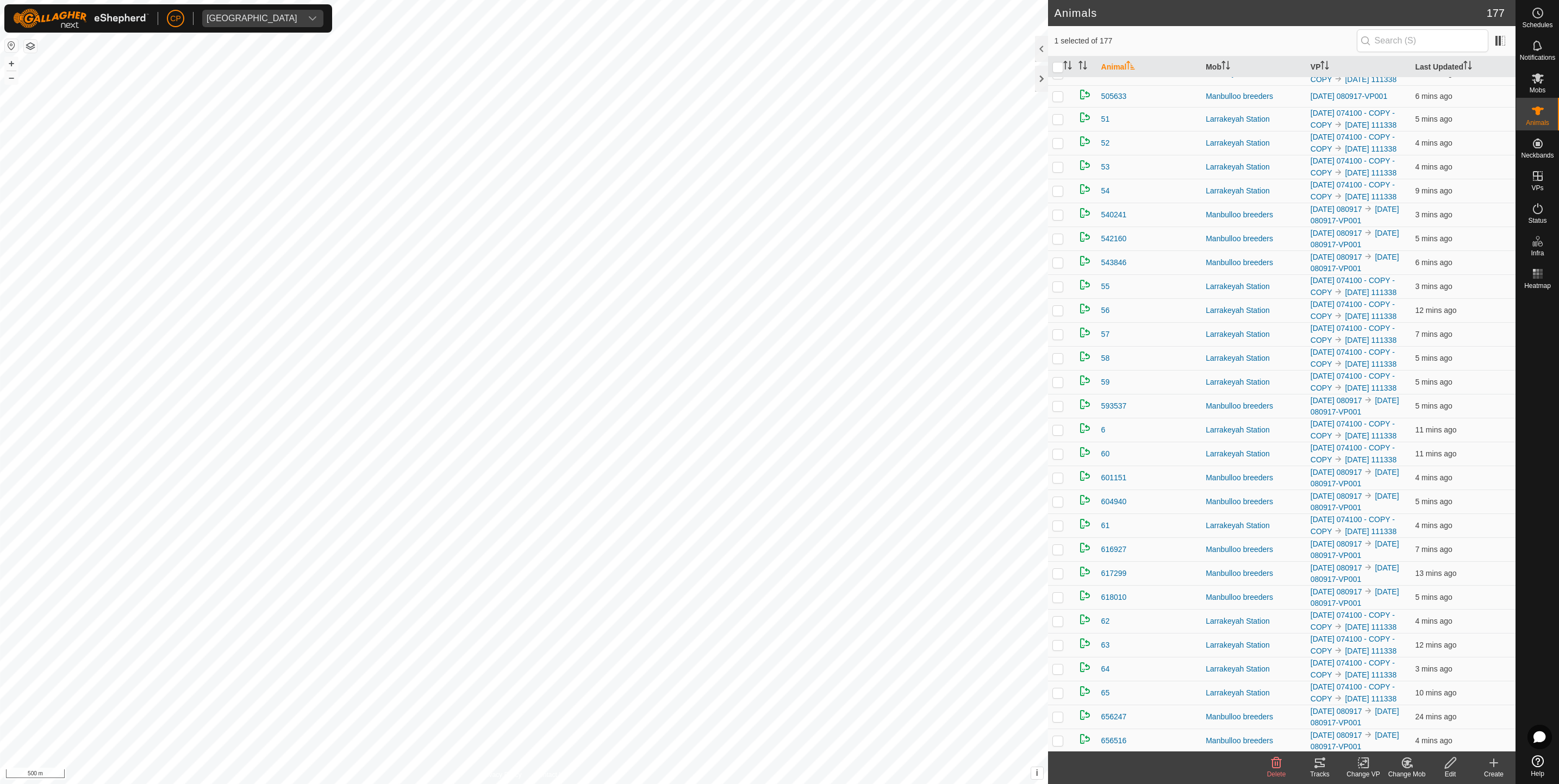
scroll to position [1746, 0]
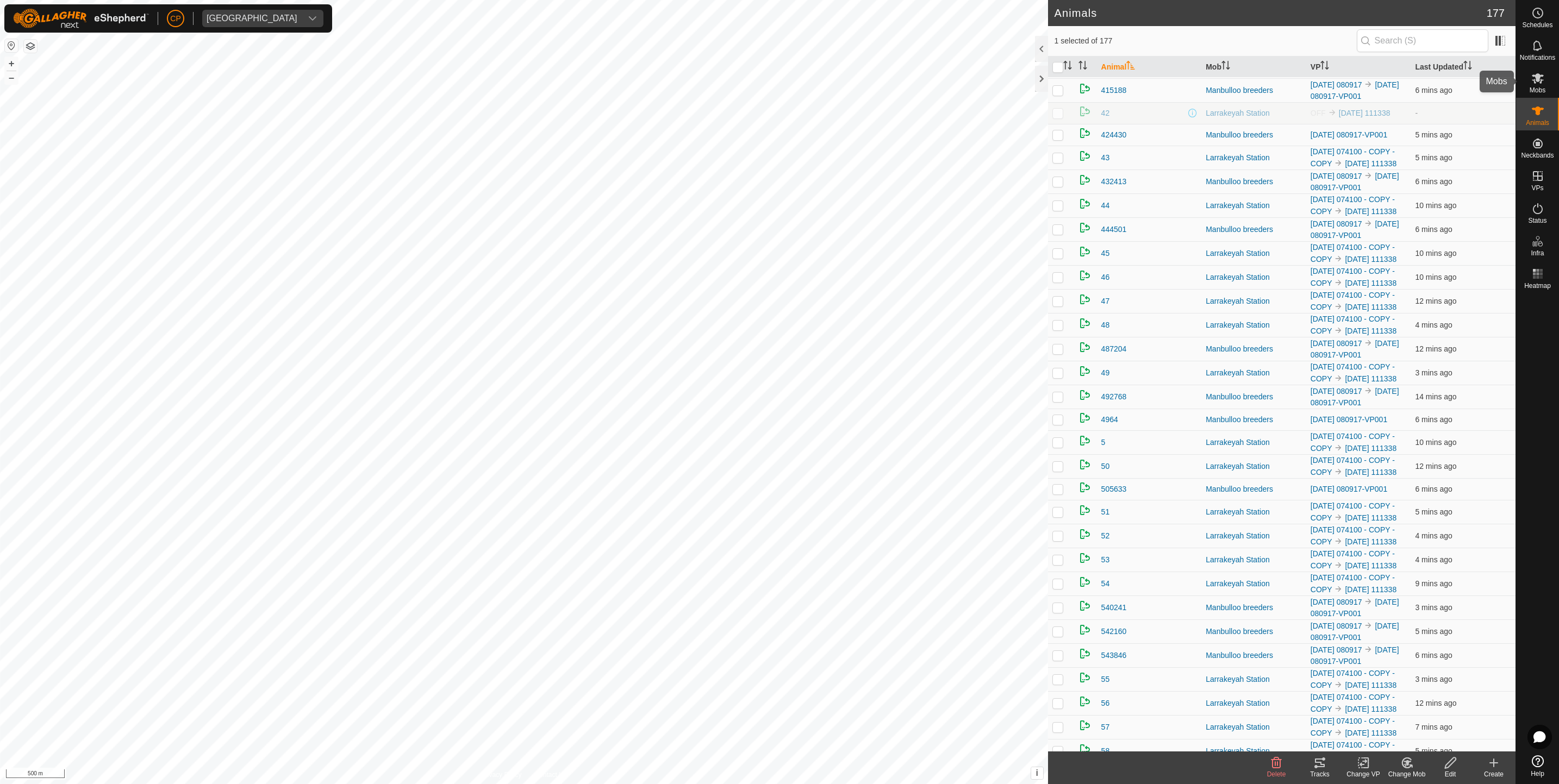
click at [1538, 87] on span "Mobs" at bounding box center [1537, 90] width 16 height 7
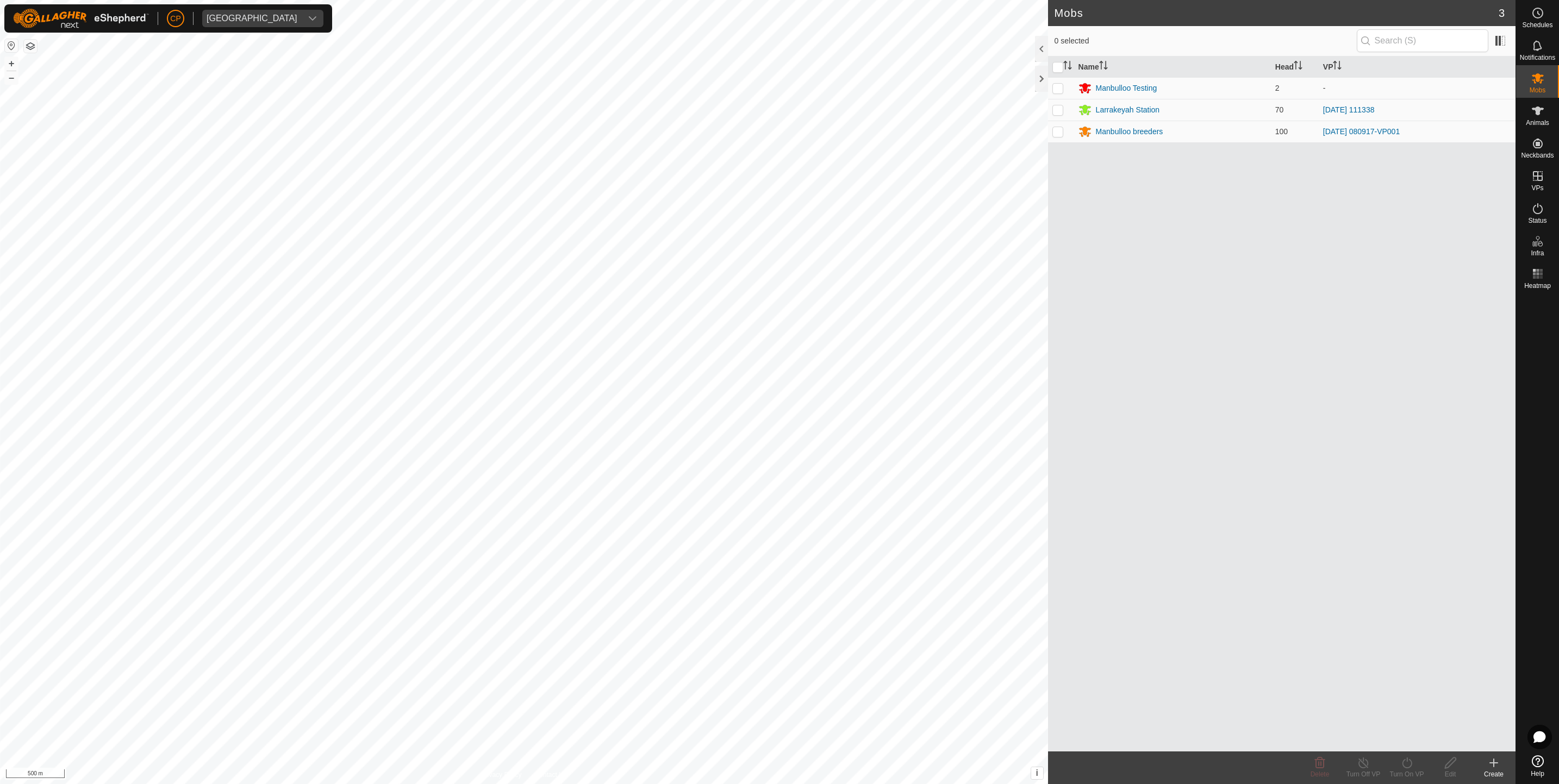
click at [1486, 770] on div "Create" at bounding box center [1494, 774] width 44 height 10
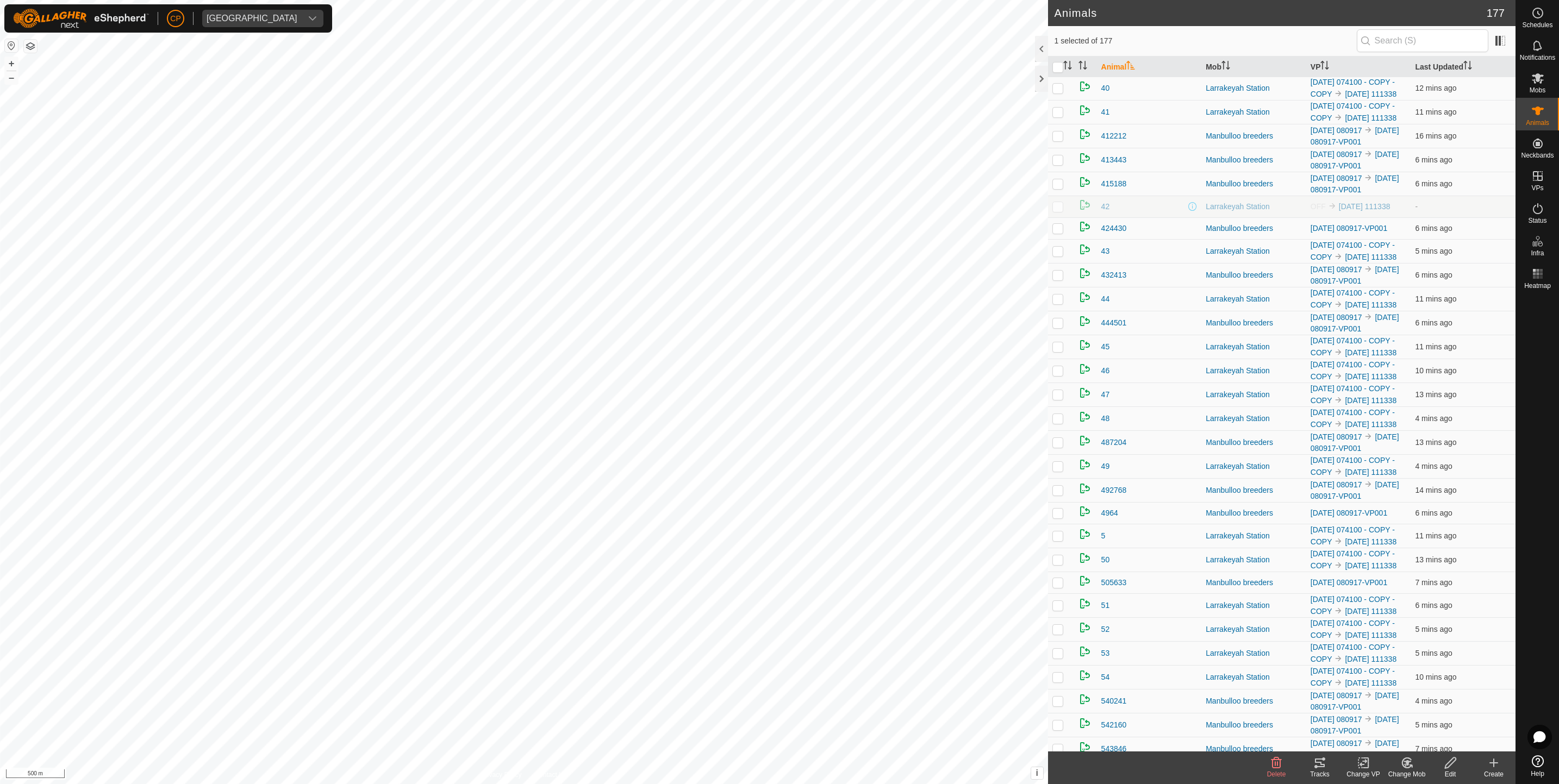
scroll to position [1653, 0]
click at [1406, 765] on icon at bounding box center [1405, 765] width 2 height 3
click at [1434, 735] on link "Remove from Mob" at bounding box center [1439, 739] width 108 height 22
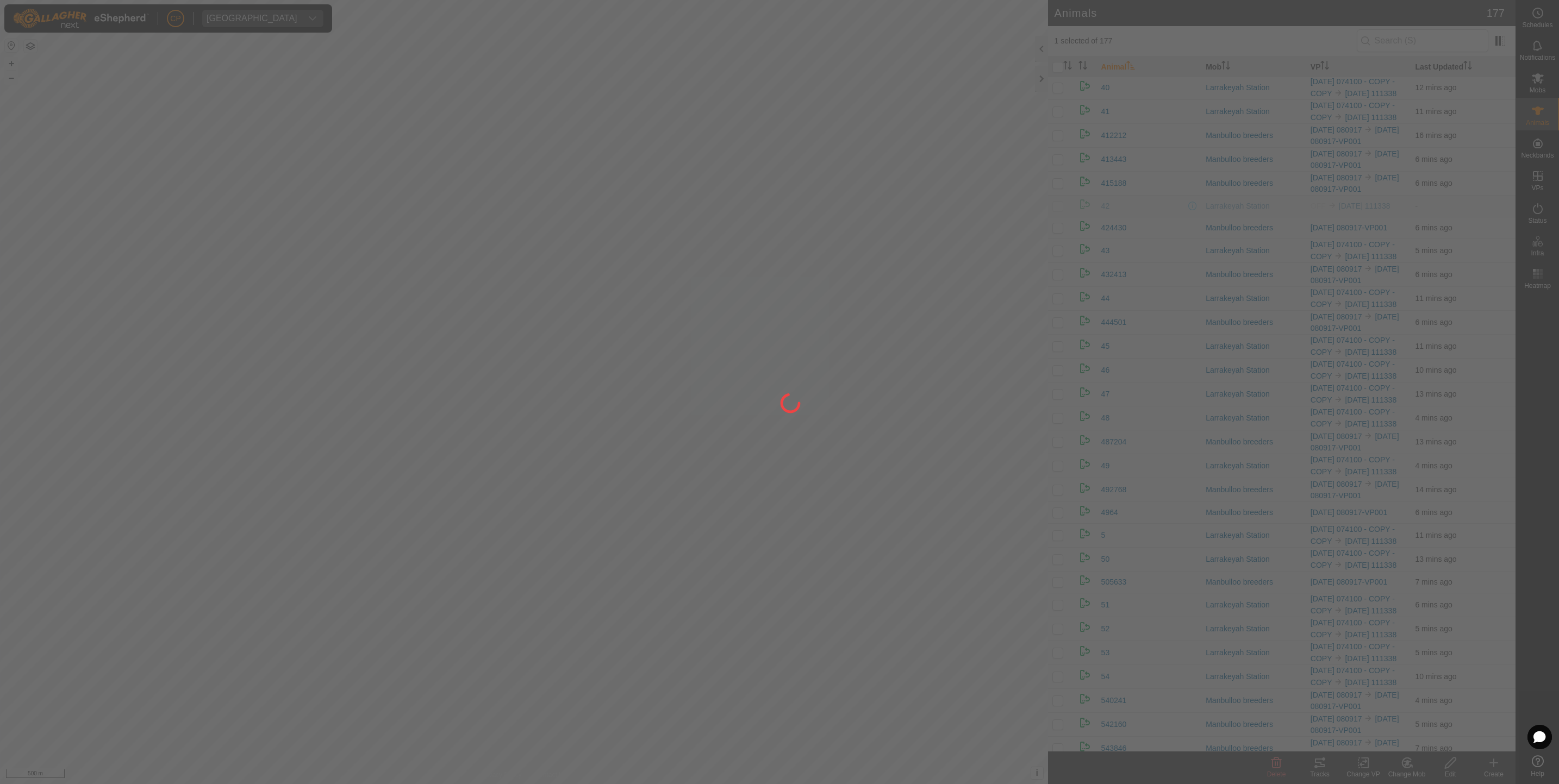
checkbox input "false"
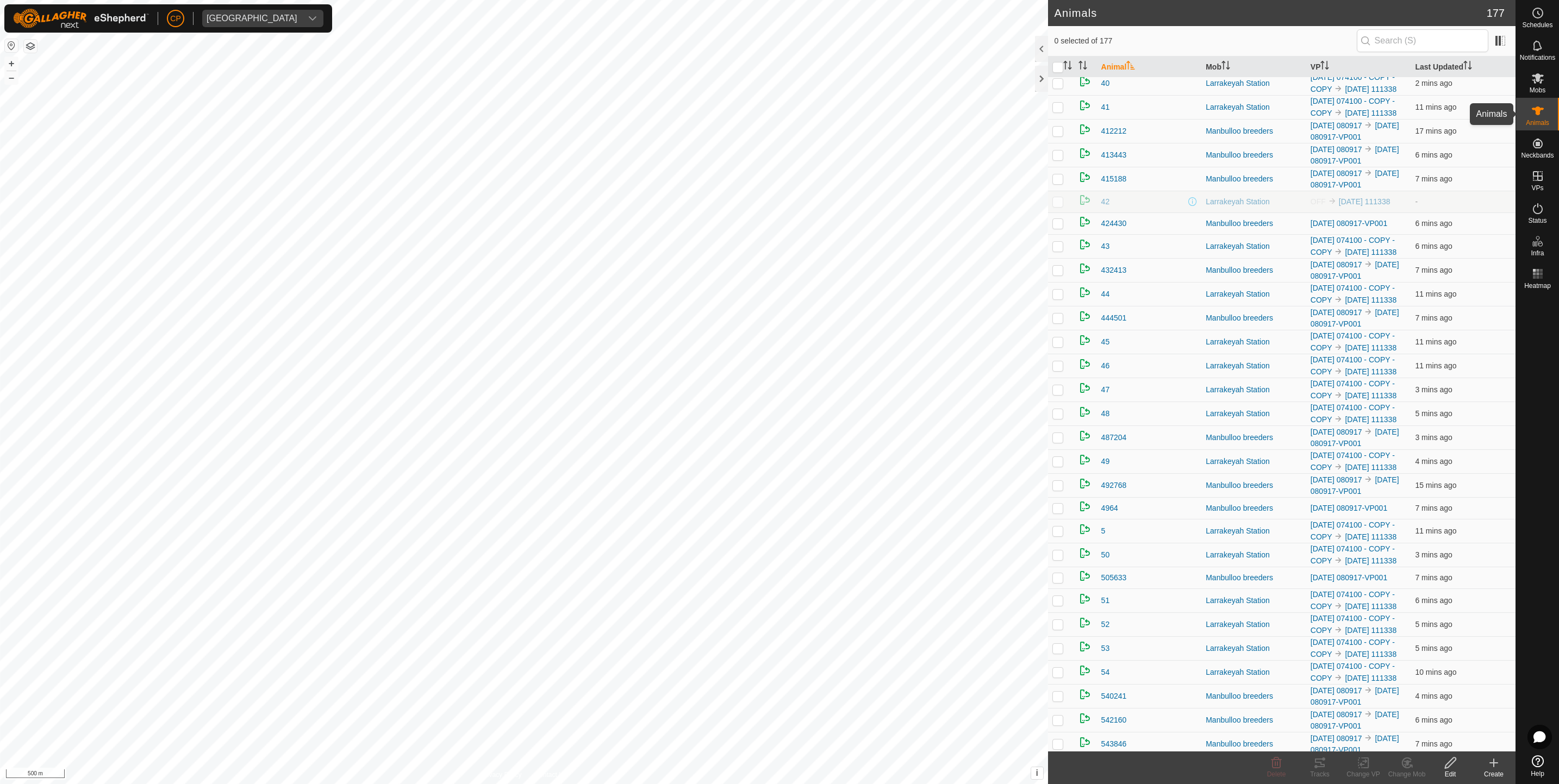
click at [1544, 118] on es-animals-svg-icon at bounding box center [1538, 111] width 19 height 18
click at [1532, 83] on icon at bounding box center [1538, 79] width 13 height 13
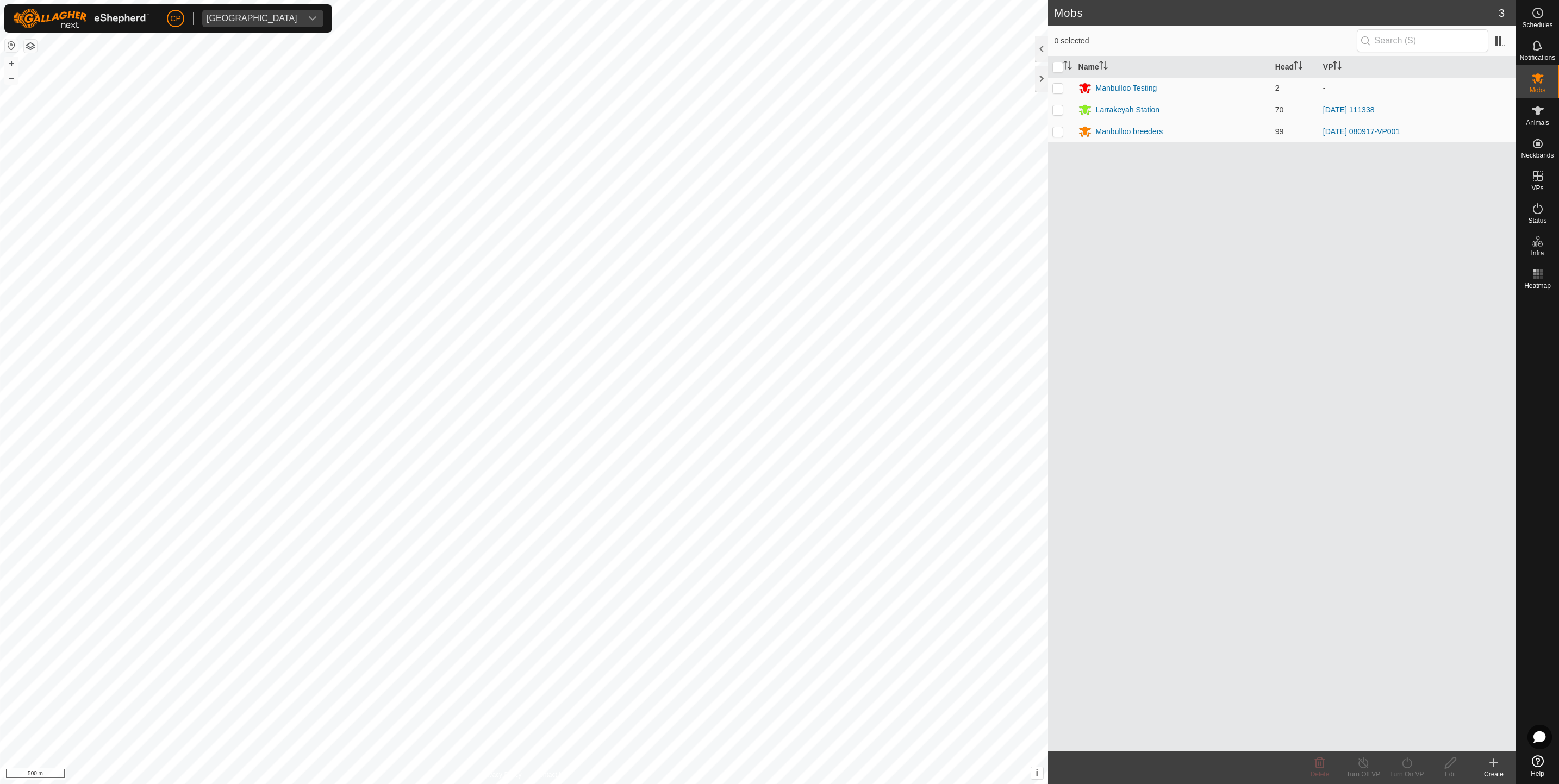
click at [1492, 766] on icon at bounding box center [1494, 763] width 13 height 13
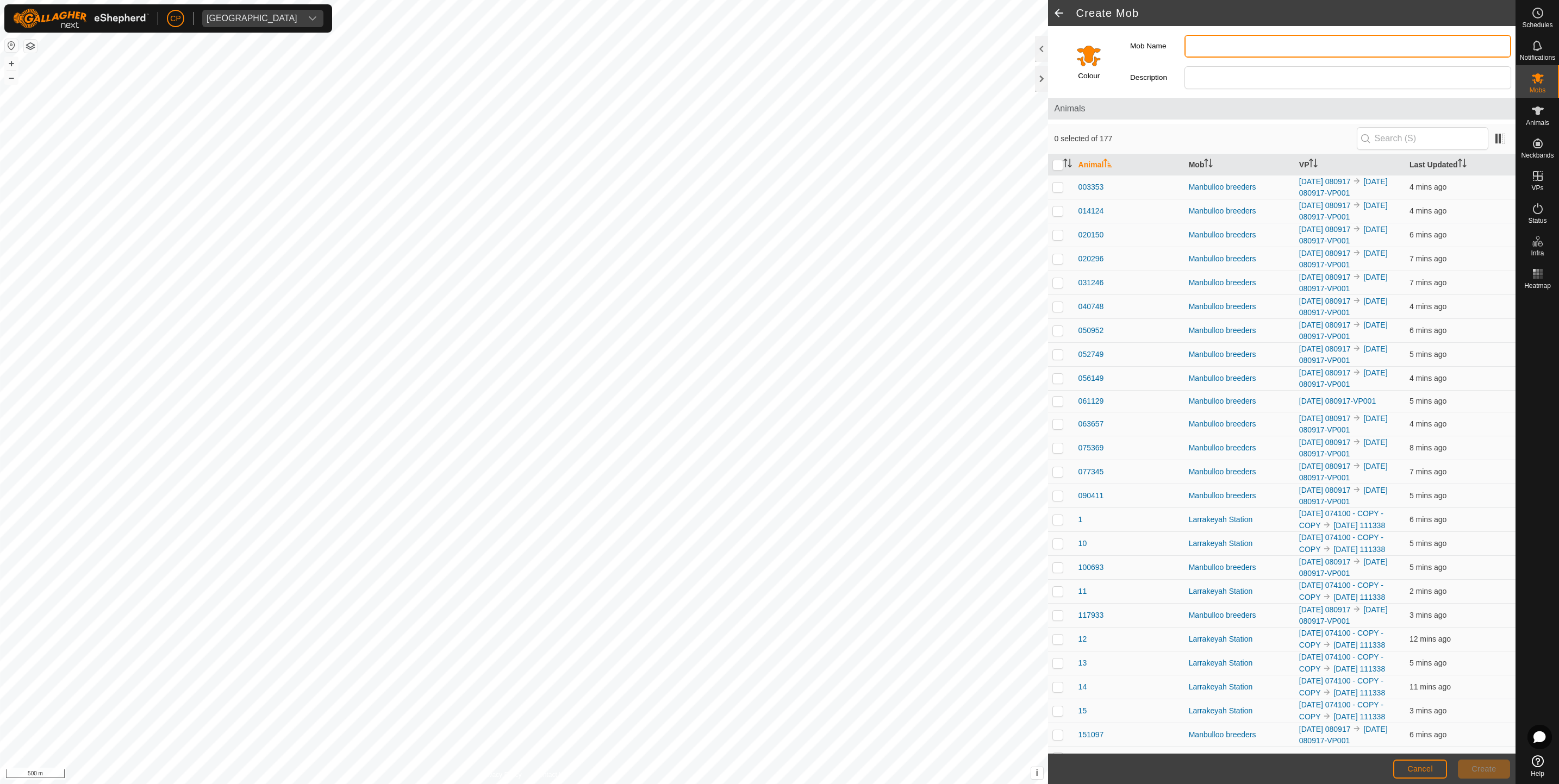
click at [1193, 50] on input "Mob Name" at bounding box center [1348, 46] width 327 height 23
type input "Escapee SQ"
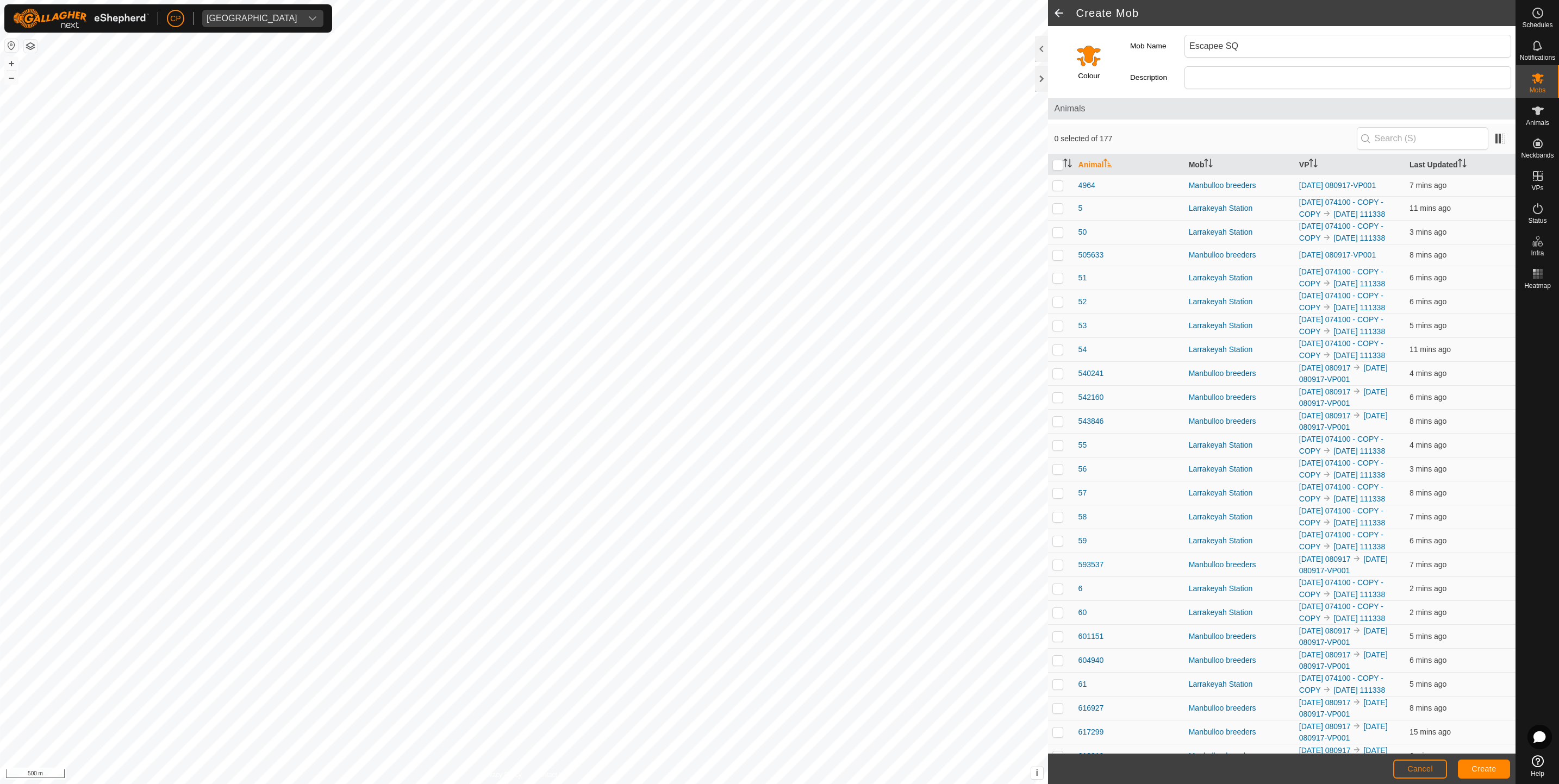
scroll to position [2010, 0]
click at [1314, 168] on icon "Activate to sort" at bounding box center [1316, 166] width 4 height 2
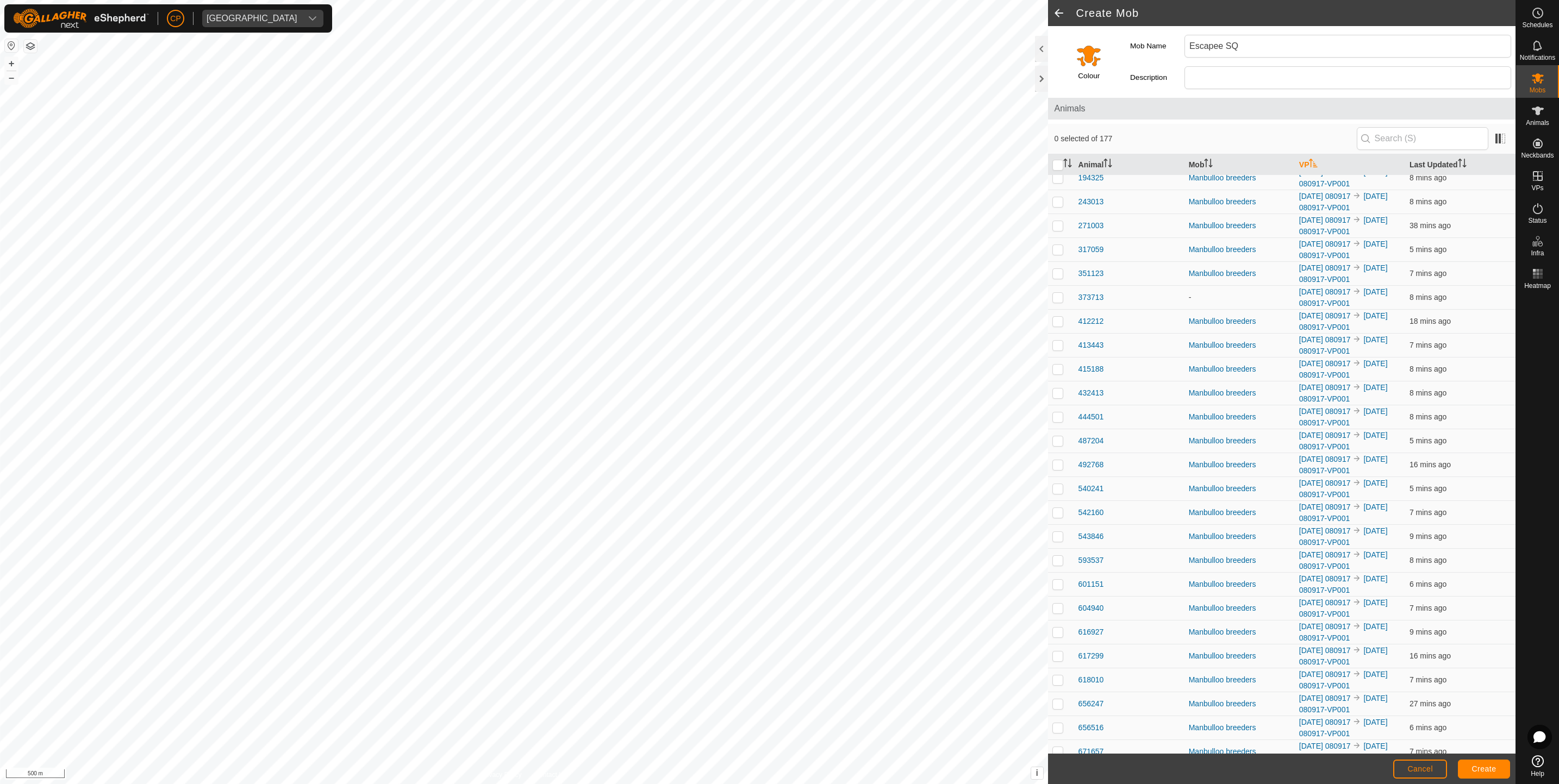
scroll to position [2890, 0]
click at [1059, 304] on p-checkbox at bounding box center [1058, 300] width 11 height 8
checkbox input "true"
click at [1489, 765] on span "Create" at bounding box center [1484, 769] width 24 height 8
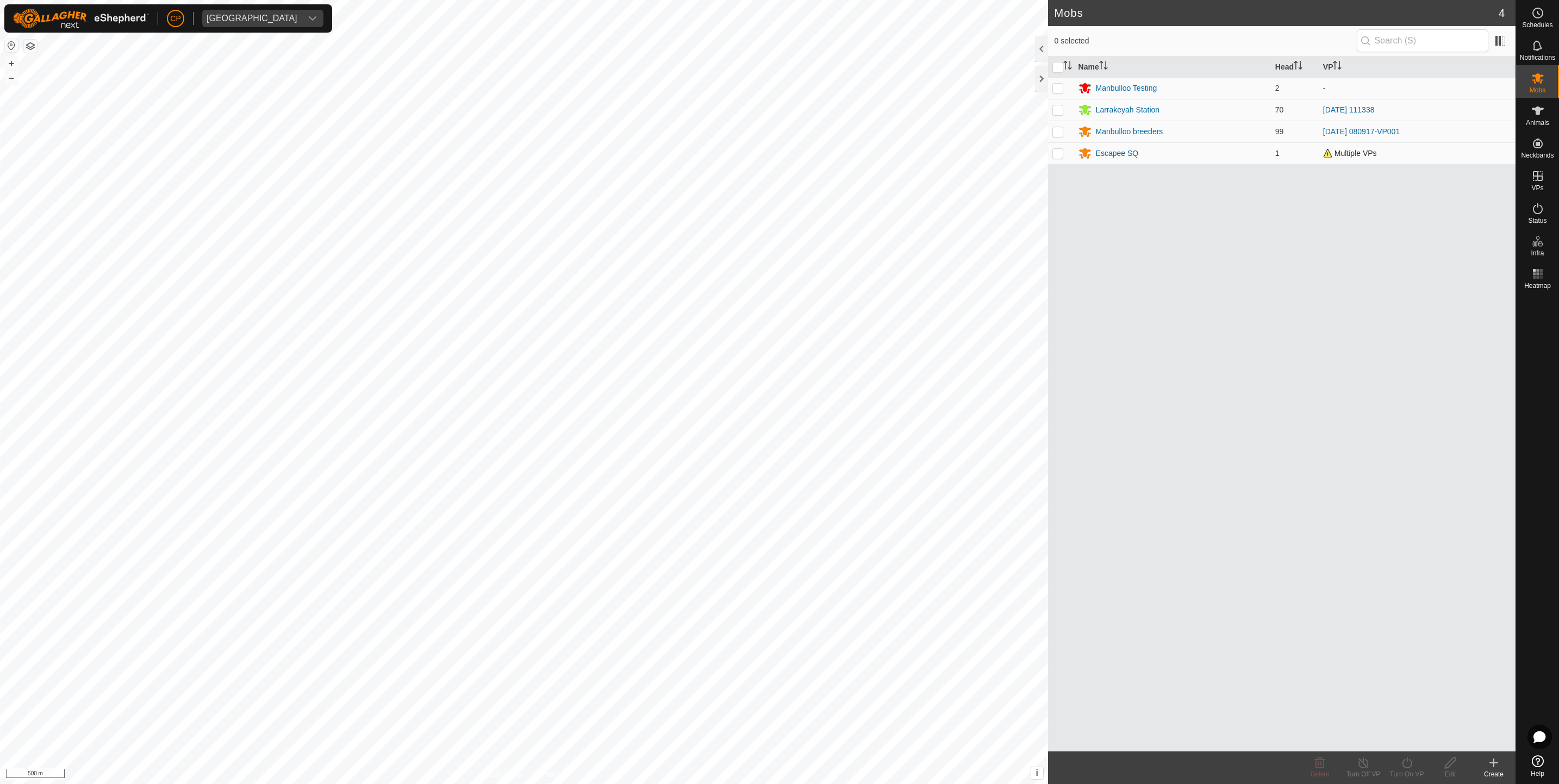
click at [1055, 155] on p-checkbox at bounding box center [1058, 153] width 11 height 8
click at [1406, 768] on icon at bounding box center [1406, 763] width 10 height 11
click at [1402, 740] on span "Now" at bounding box center [1400, 739] width 18 height 13
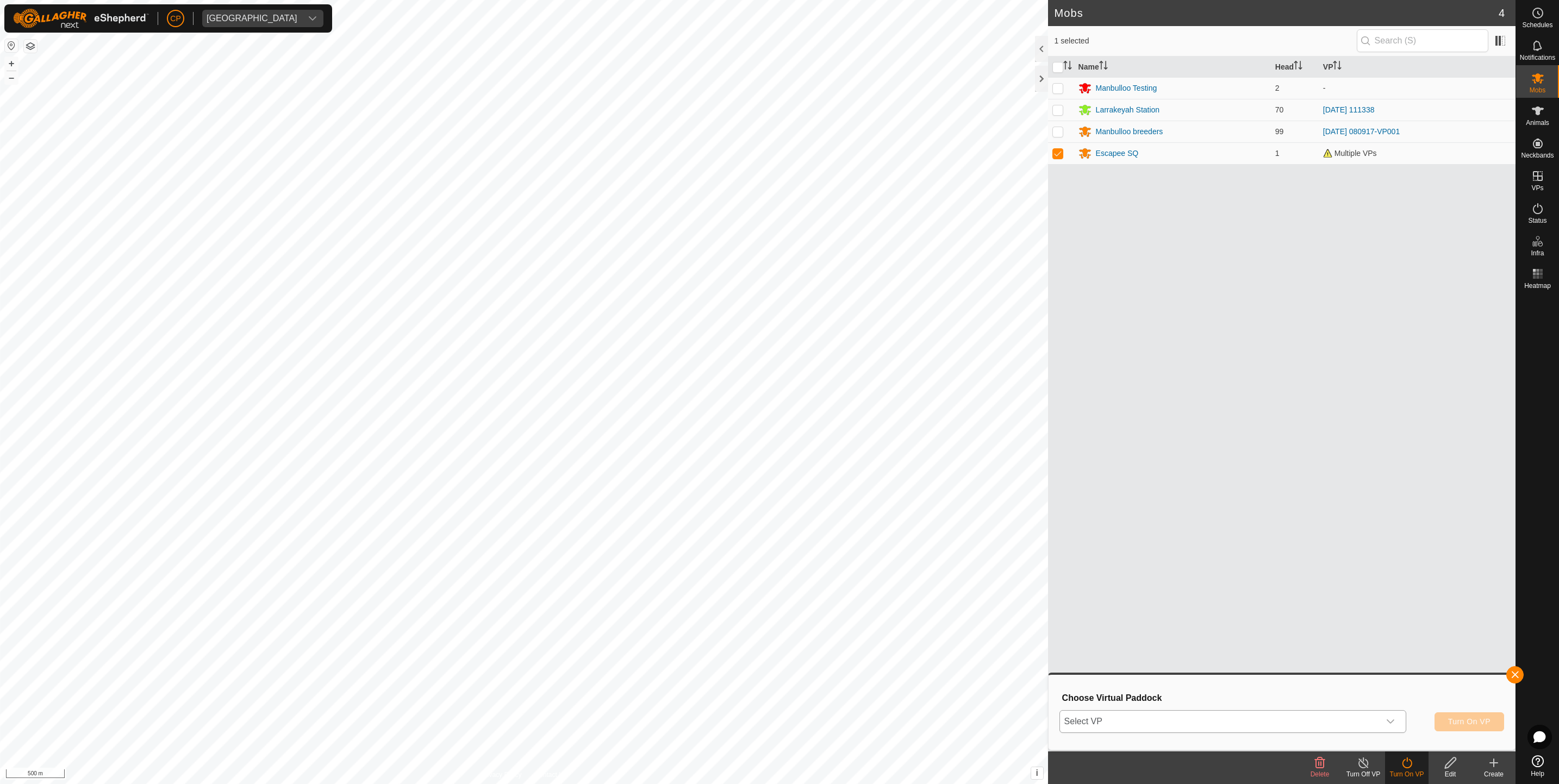
click at [1386, 724] on icon "dropdown trigger" at bounding box center [1390, 722] width 8 height 8
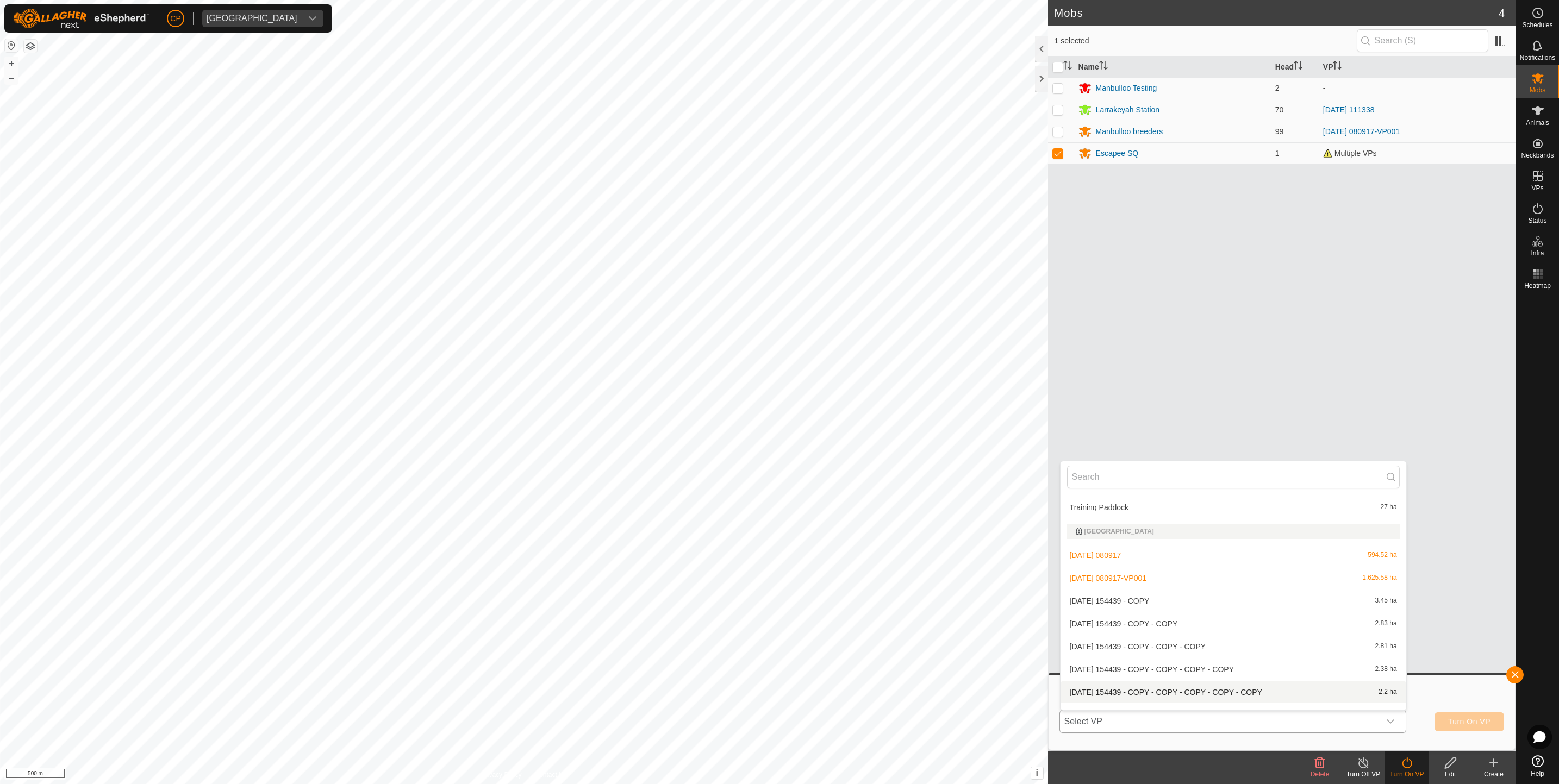
scroll to position [250, 0]
click at [1346, 155] on span "Multiple VPs" at bounding box center [1350, 153] width 54 height 8
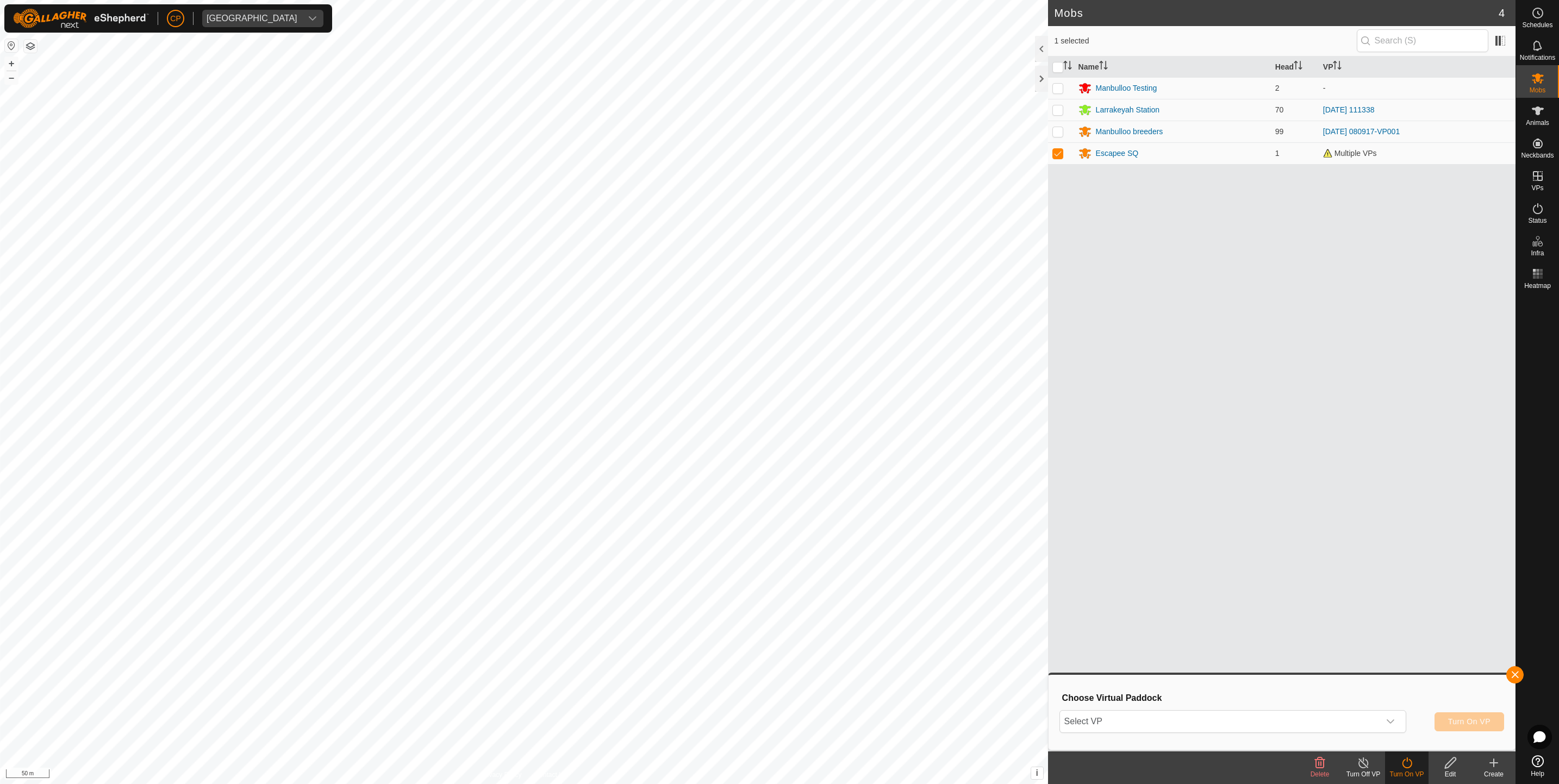
click at [1062, 300] on div "Name Head VP Manbulloo Testing 2 - [GEOGRAPHIC_DATA] 70 [DATE] 111338 Manbulloo…" at bounding box center [1282, 403] width 467 height 695
click at [1059, 155] on p-checkbox at bounding box center [1058, 153] width 11 height 8
checkbox input "false"
click at [1540, 116] on icon at bounding box center [1538, 111] width 13 height 13
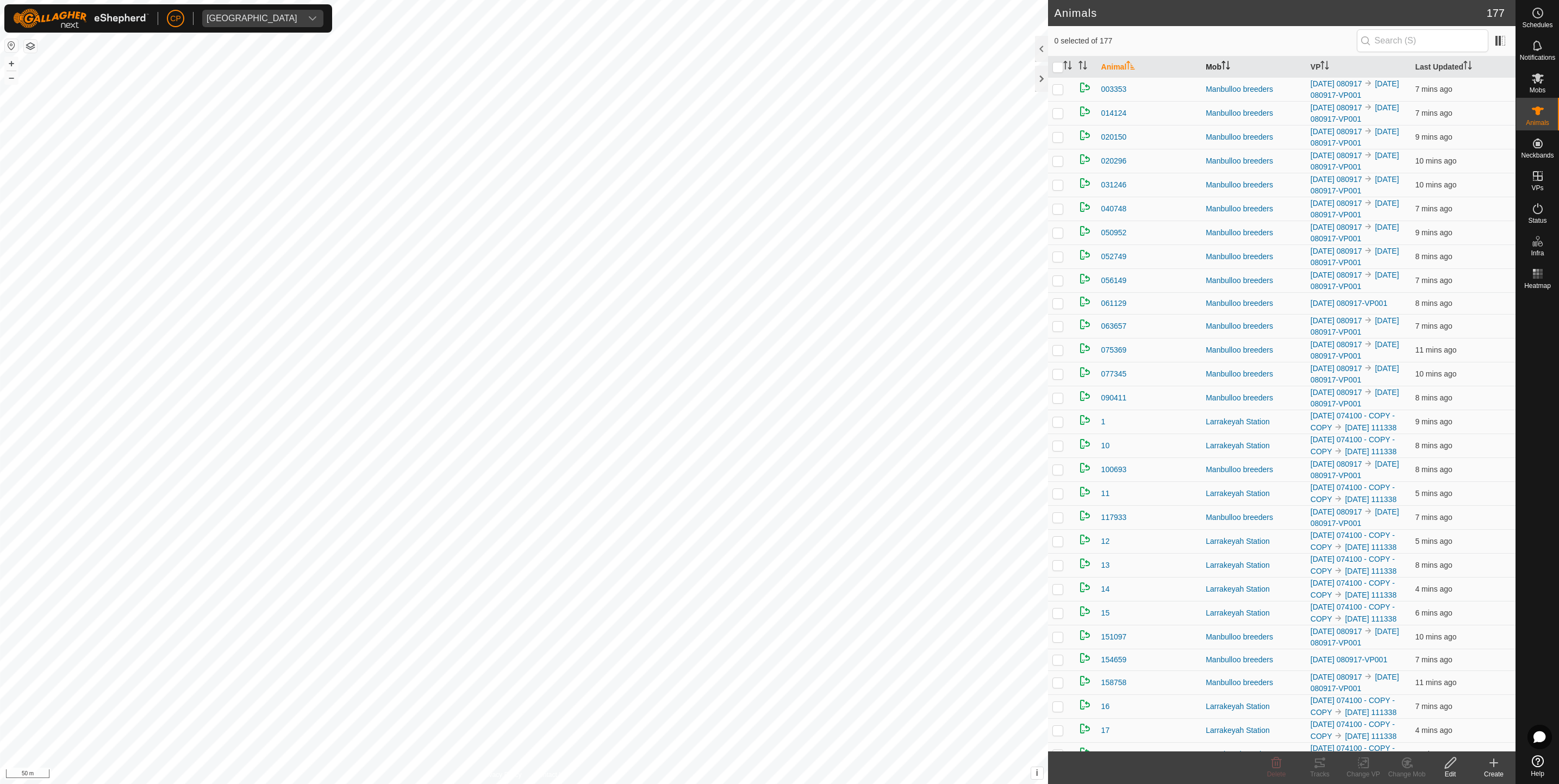
click at [1210, 67] on th "Mob" at bounding box center [1253, 67] width 105 height 21
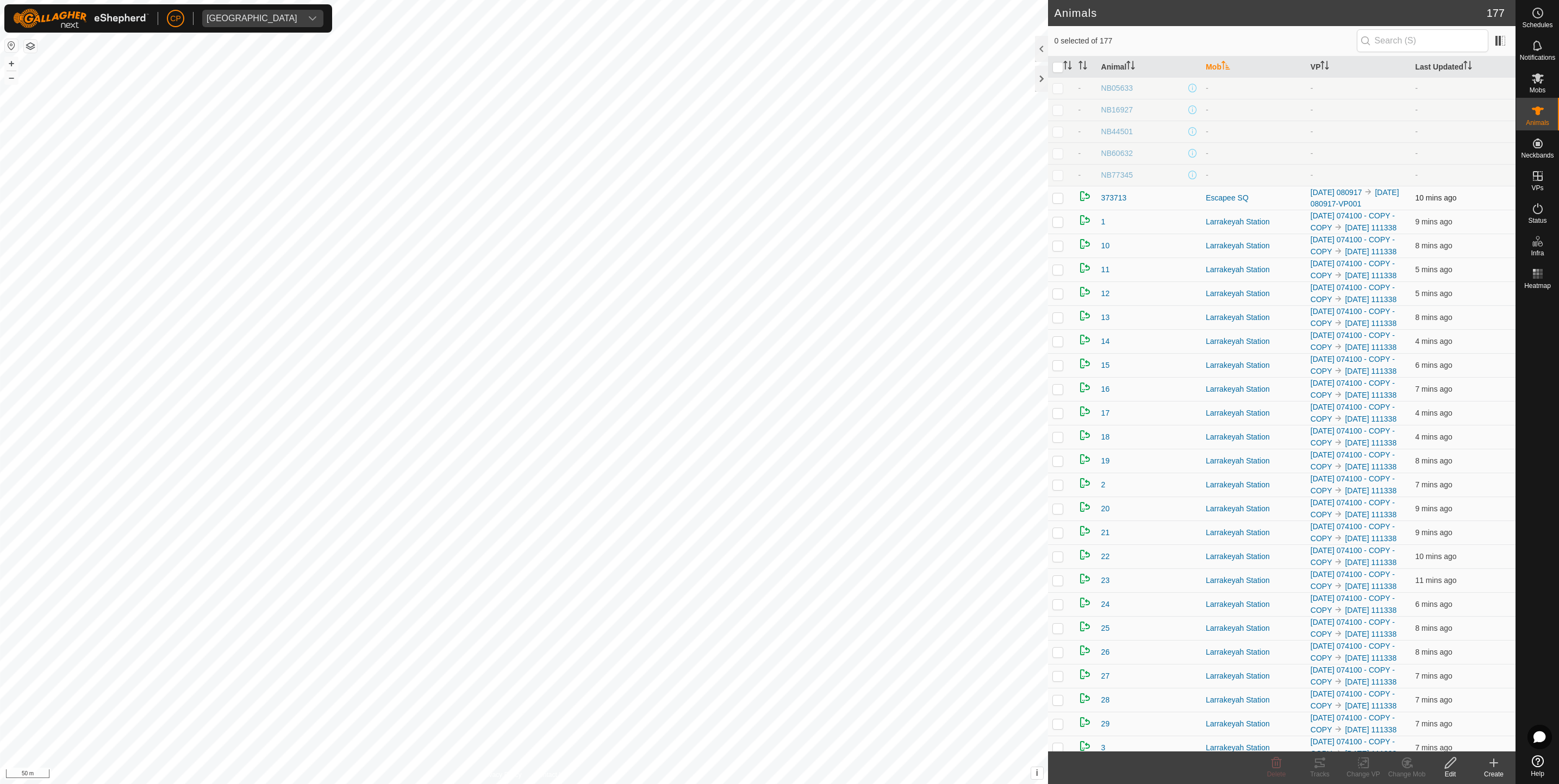
click at [1060, 202] on p-tablecheckbox at bounding box center [1058, 198] width 11 height 8
checkbox input "true"
click at [1362, 765] on icon at bounding box center [1363, 763] width 8 height 7
click at [1385, 748] on link "Turn Off VP" at bounding box center [1396, 739] width 108 height 22
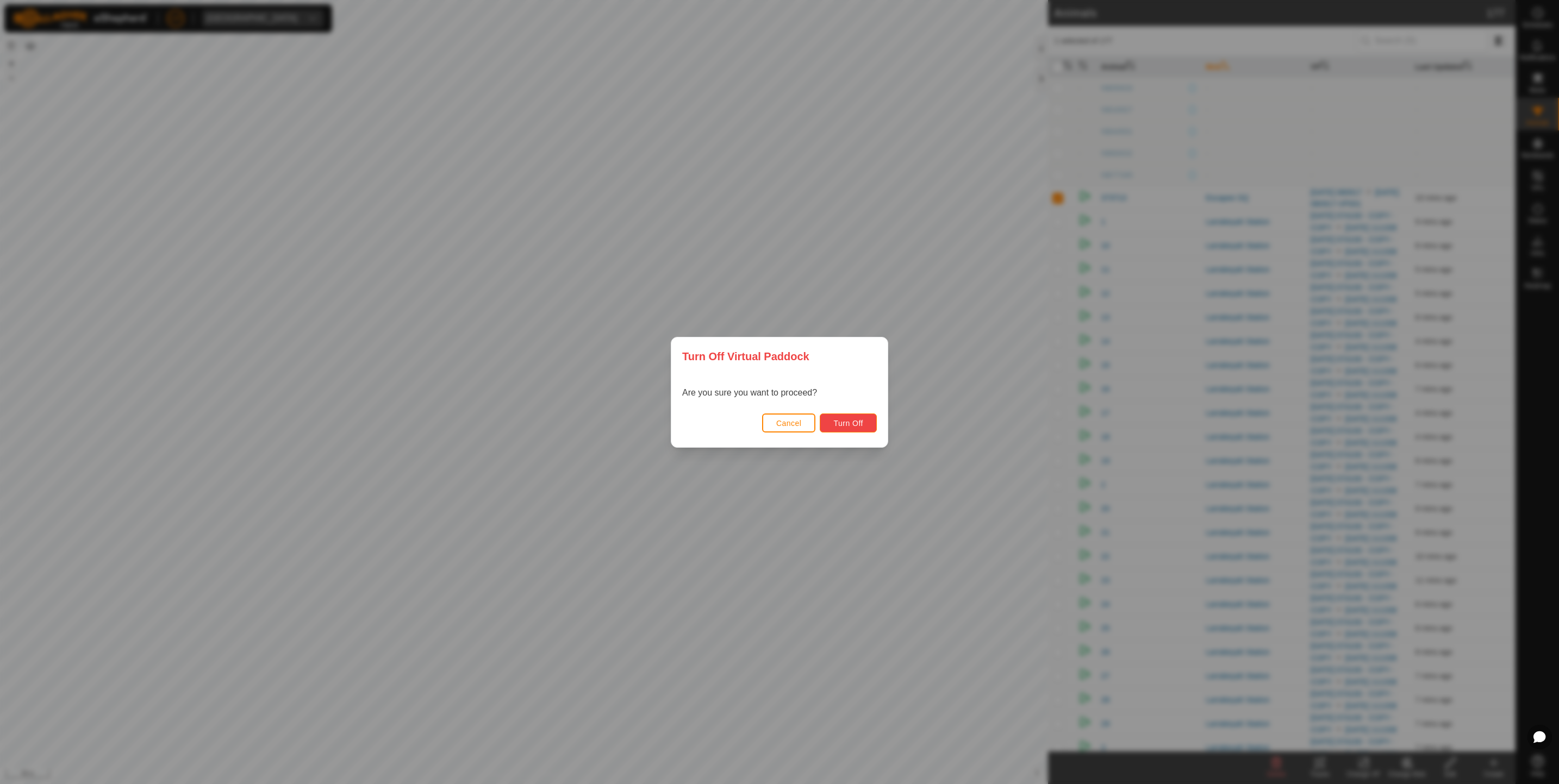
click at [848, 428] on button "Turn Off" at bounding box center [848, 423] width 57 height 19
